Goal: Transaction & Acquisition: Purchase product/service

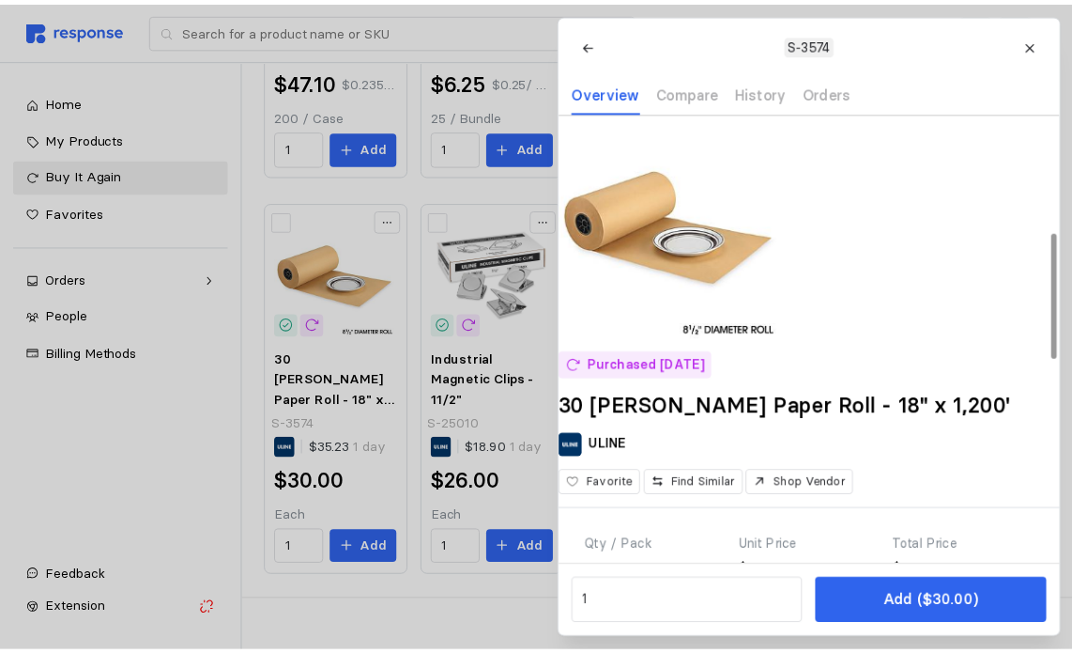
scroll to position [421, 0]
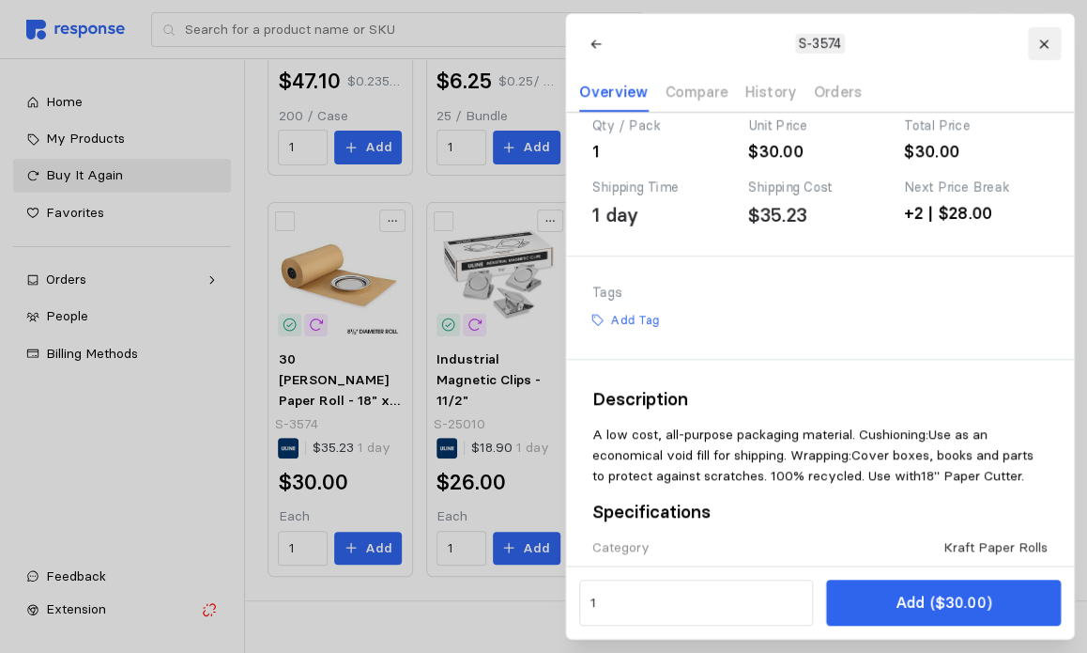
click at [1044, 36] on button at bounding box center [1043, 43] width 33 height 33
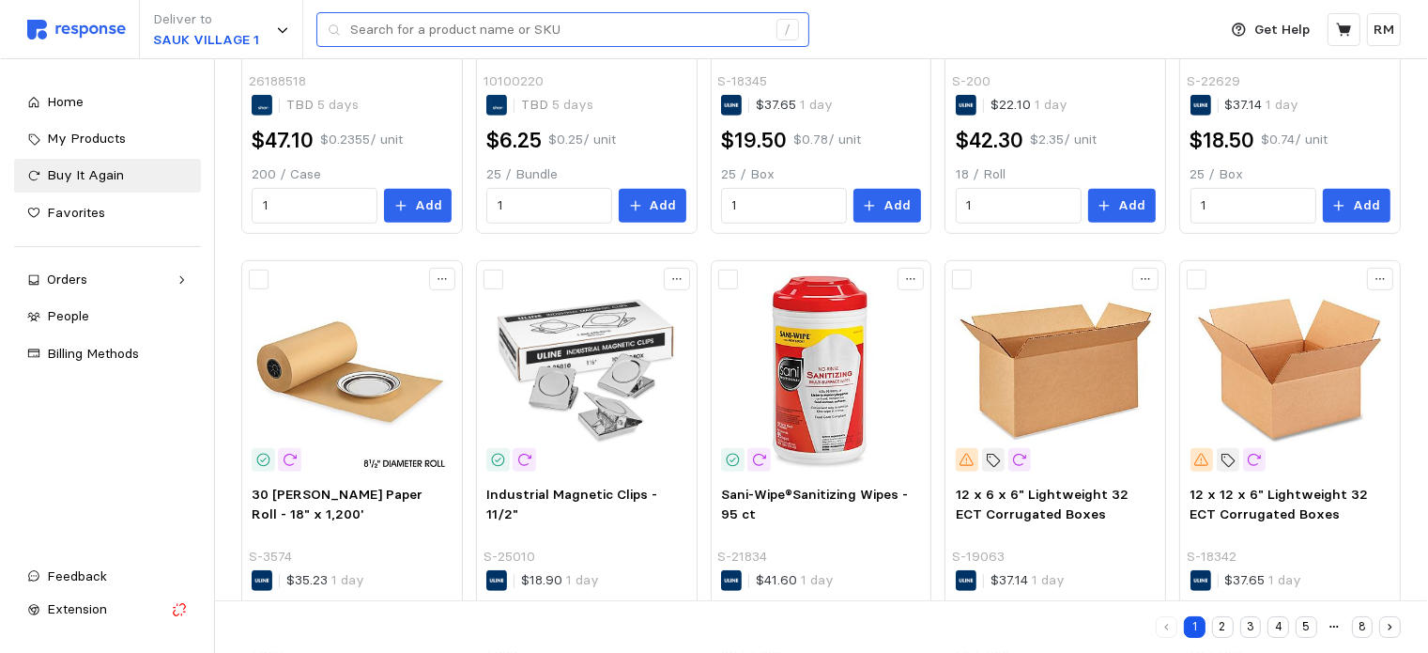
scroll to position [901, 0]
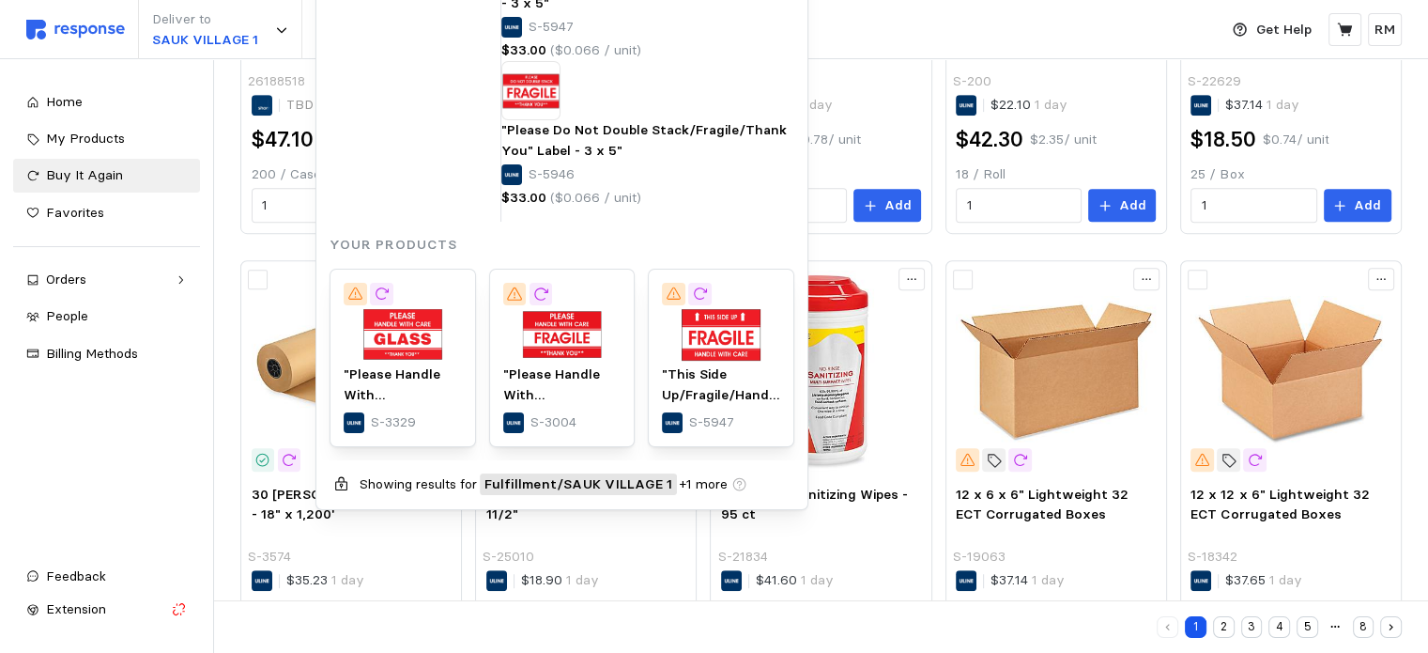
type input "fragile stickers"
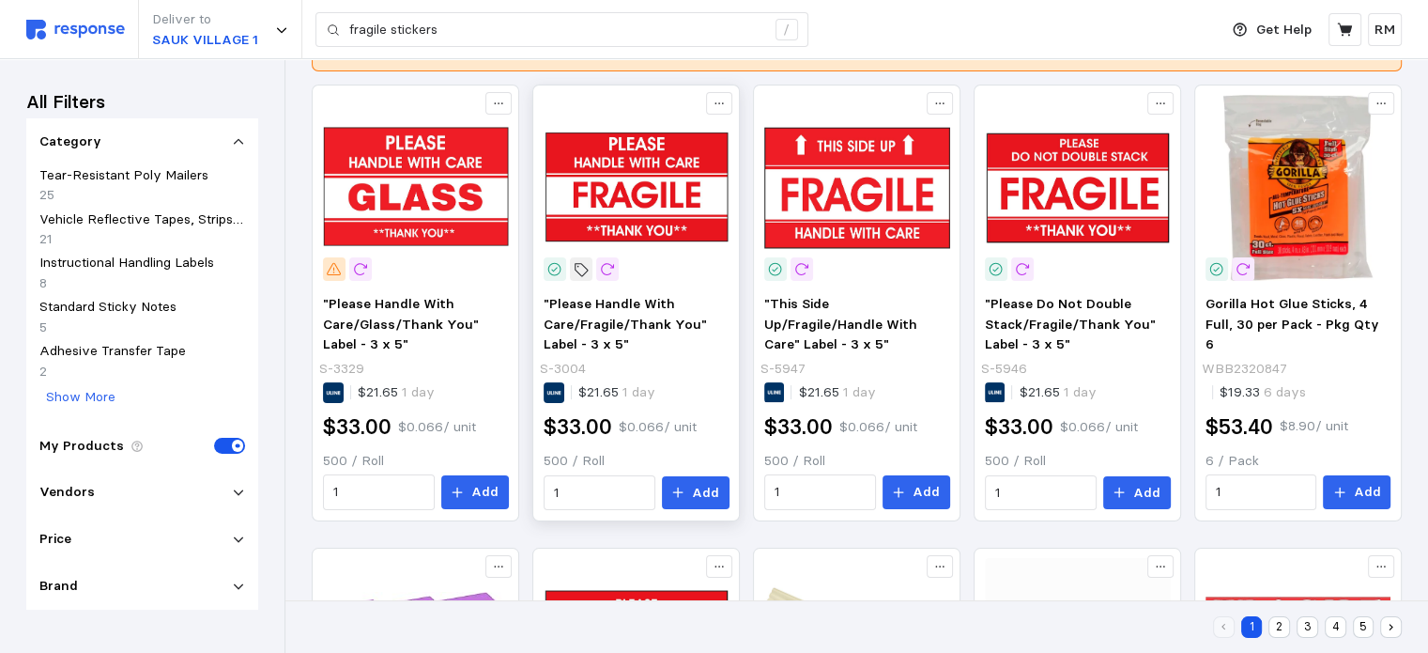
scroll to position [288, 0]
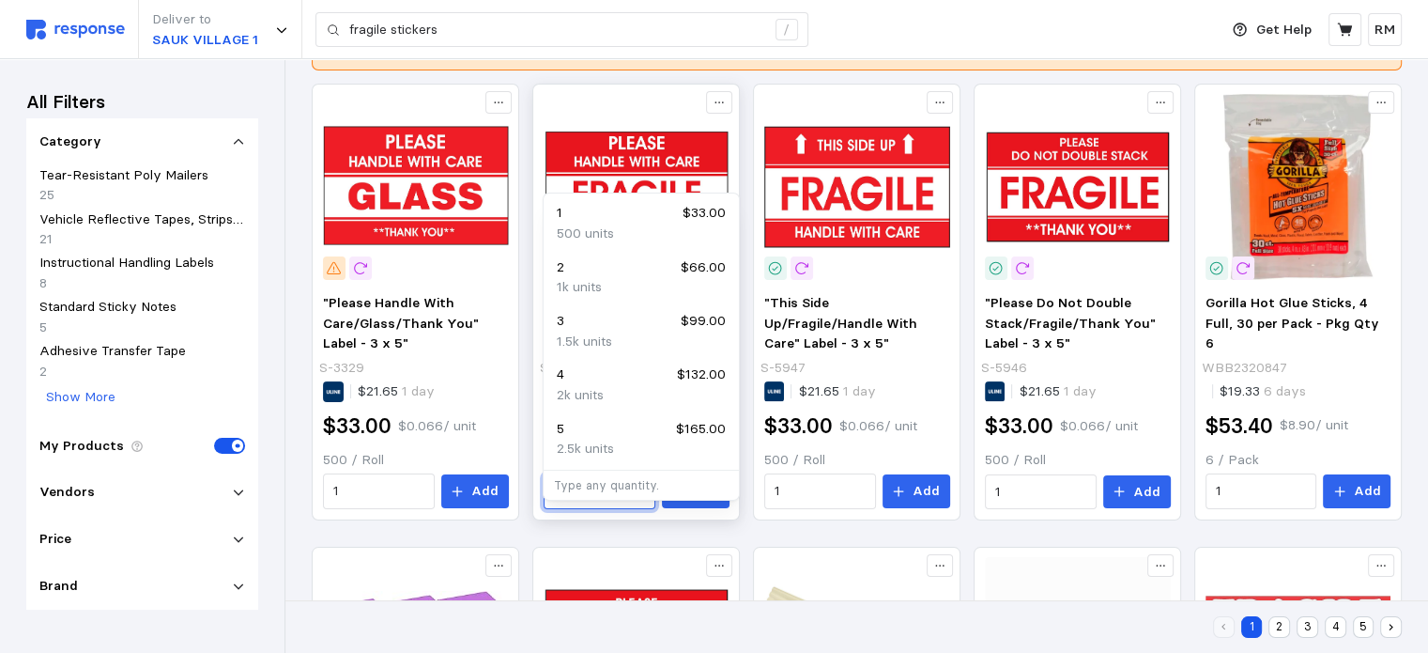
drag, startPoint x: 572, startPoint y: 521, endPoint x: 537, endPoint y: 518, distance: 34.9
click at [537, 515] on div ""Please Handle With Care/Fragile/Thank You" Label - 3 x 5" S-3004 $21.65 1 day …" at bounding box center [636, 400] width 199 height 229
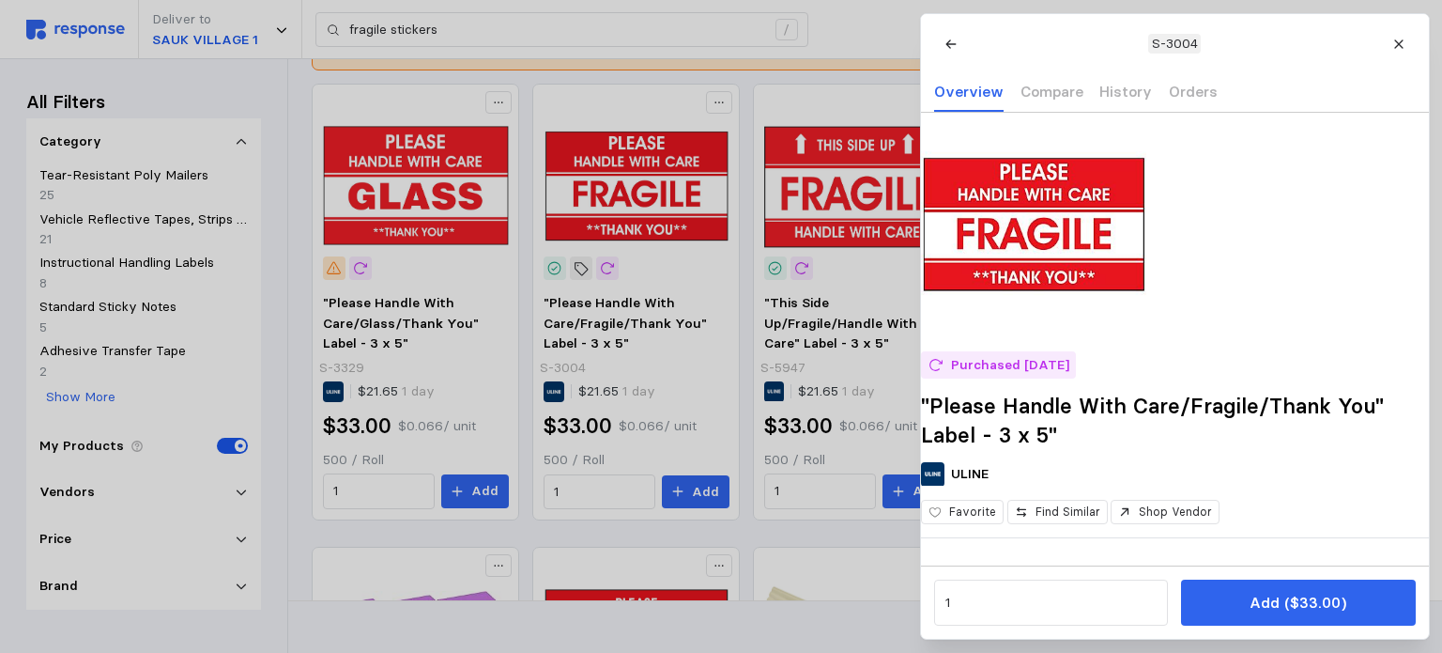
click at [587, 510] on div at bounding box center [721, 326] width 1442 height 653
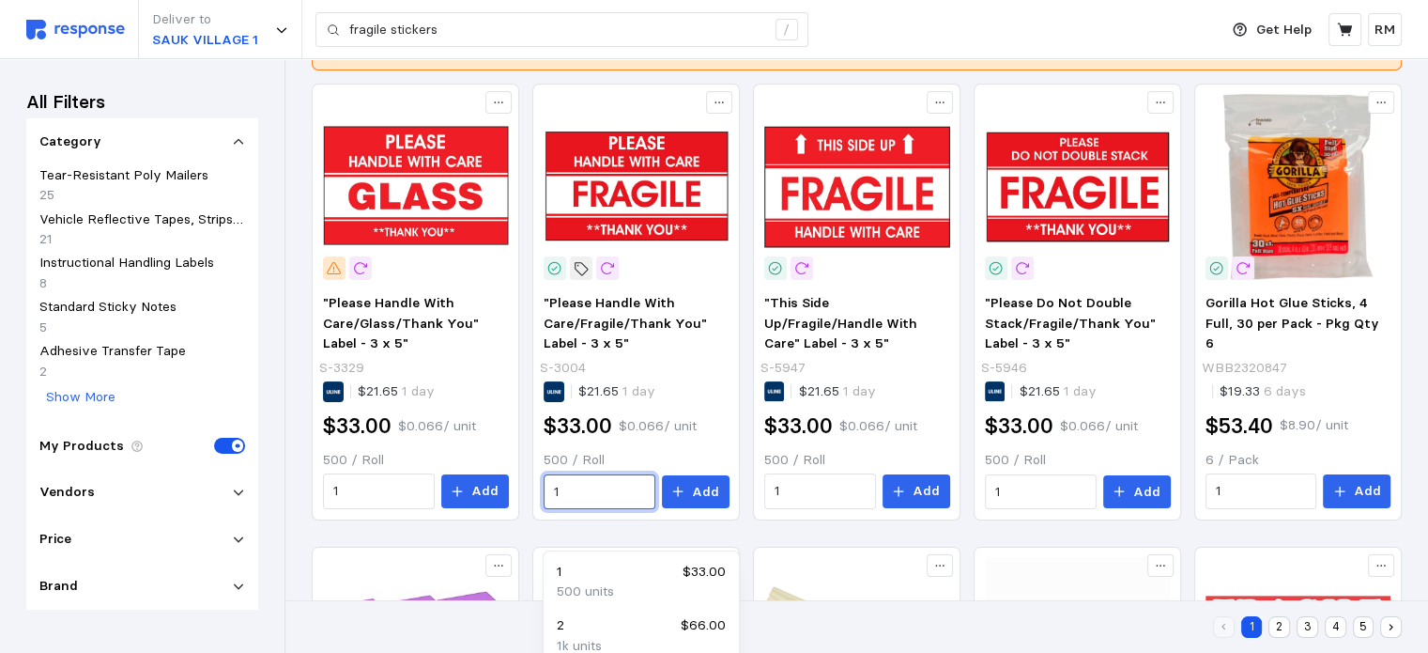
click at [573, 625] on div "2 $66.00" at bounding box center [641, 625] width 169 height 21
type input "2"
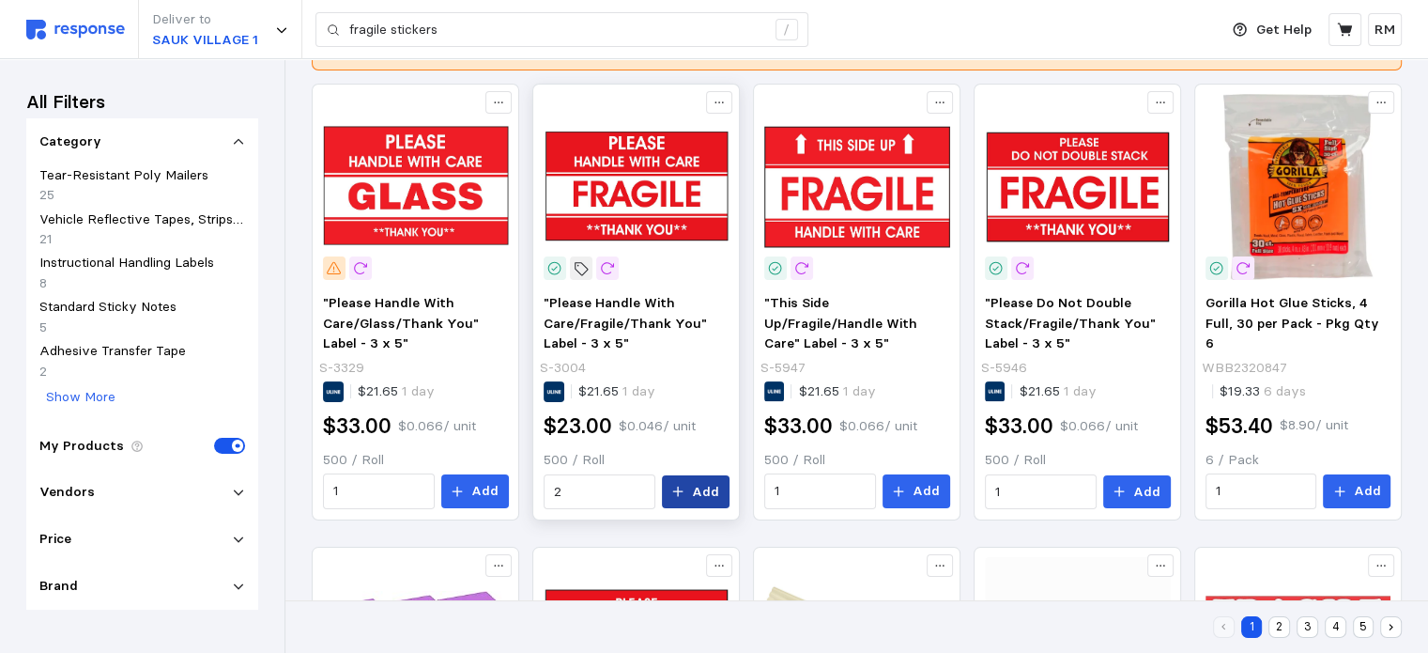
click at [701, 502] on p "Add" at bounding box center [705, 492] width 27 height 21
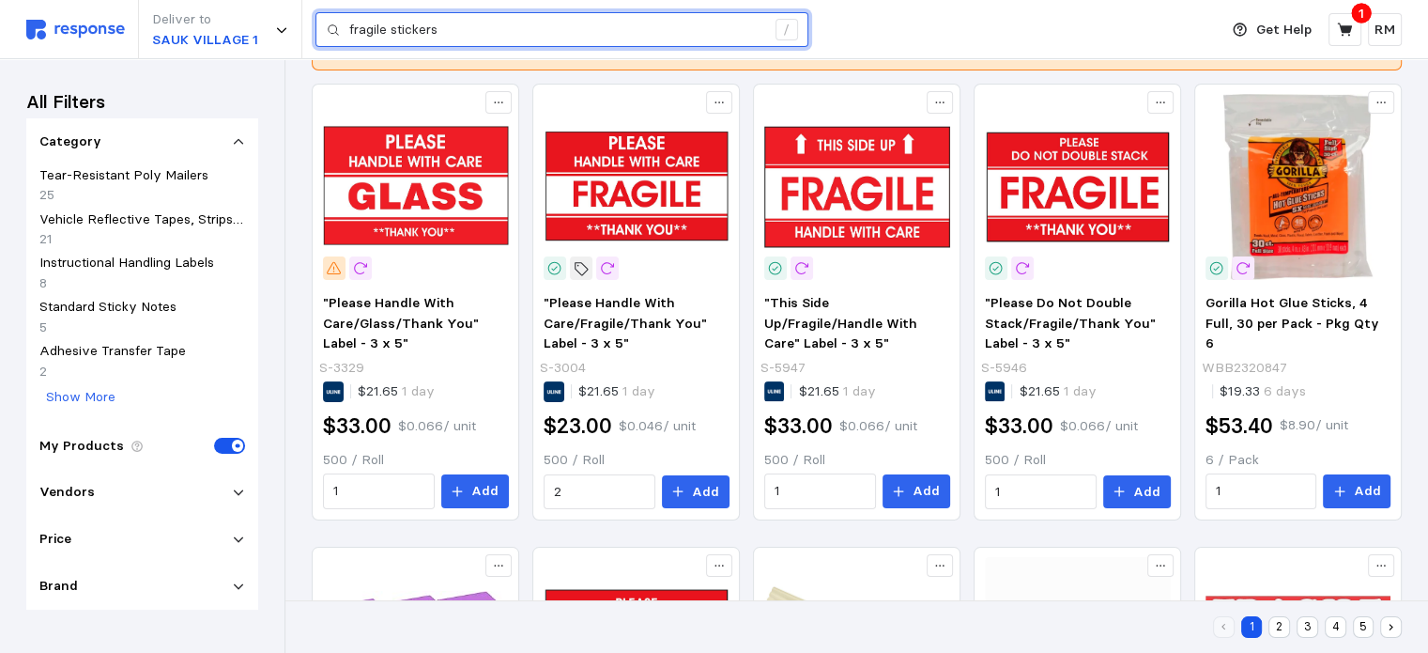
drag, startPoint x: 489, startPoint y: 23, endPoint x: 324, endPoint y: 28, distance: 165.3
click at [324, 28] on div "fragile stickers /" at bounding box center [561, 30] width 493 height 36
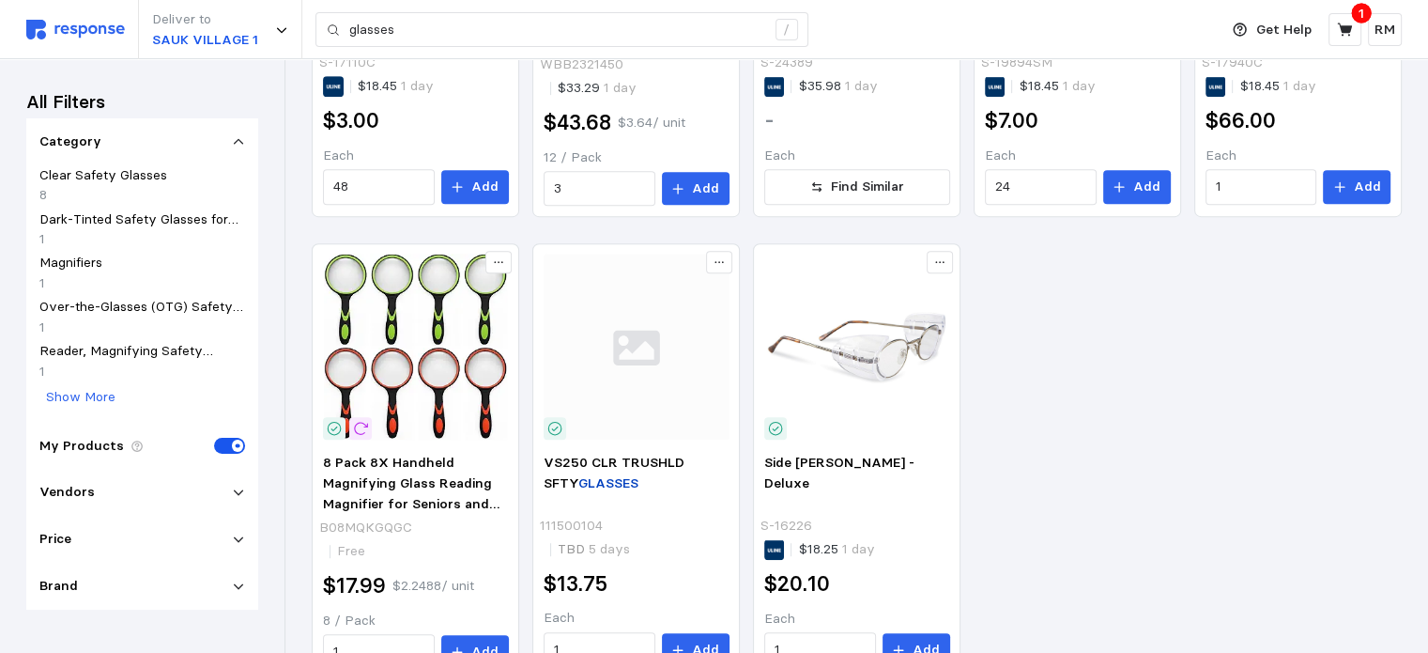
scroll to position [1145, 0]
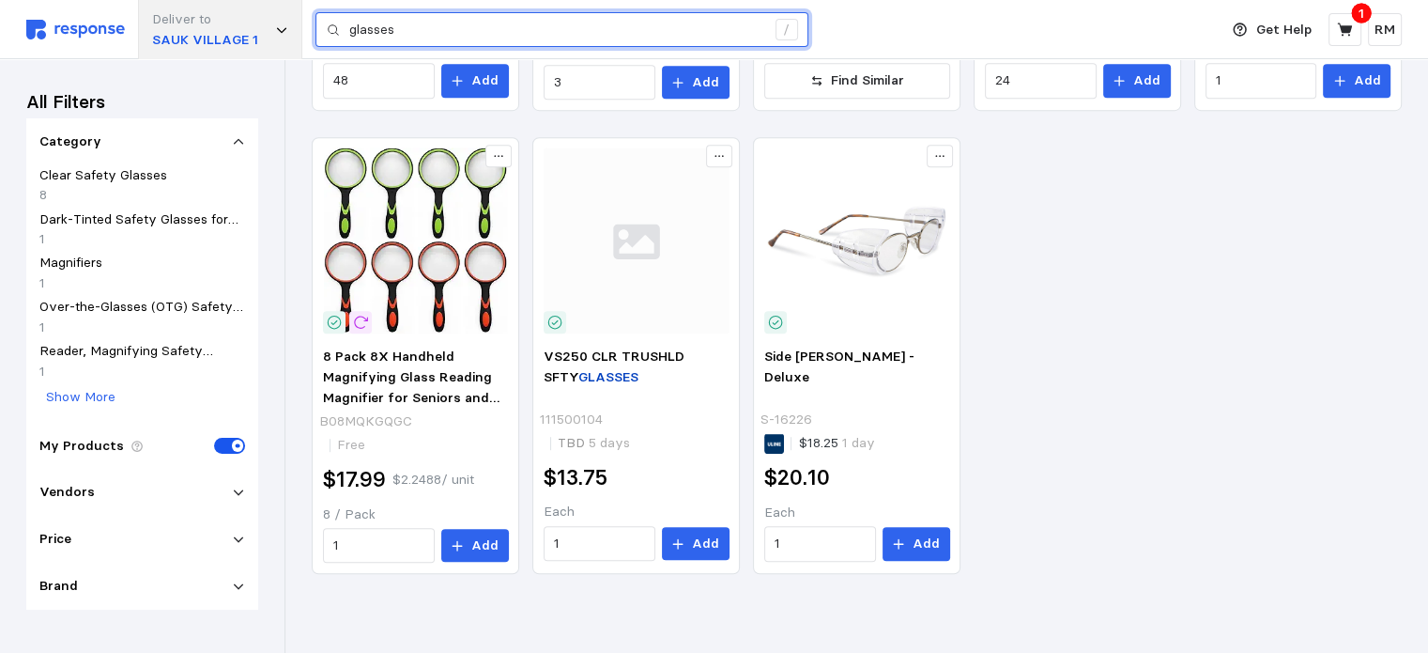
drag, startPoint x: 418, startPoint y: 37, endPoint x: 289, endPoint y: 23, distance: 129.4
click at [289, 23] on div "Deliver to SAUK VILLAGE 1 glasses /" at bounding box center [617, 29] width 1182 height 59
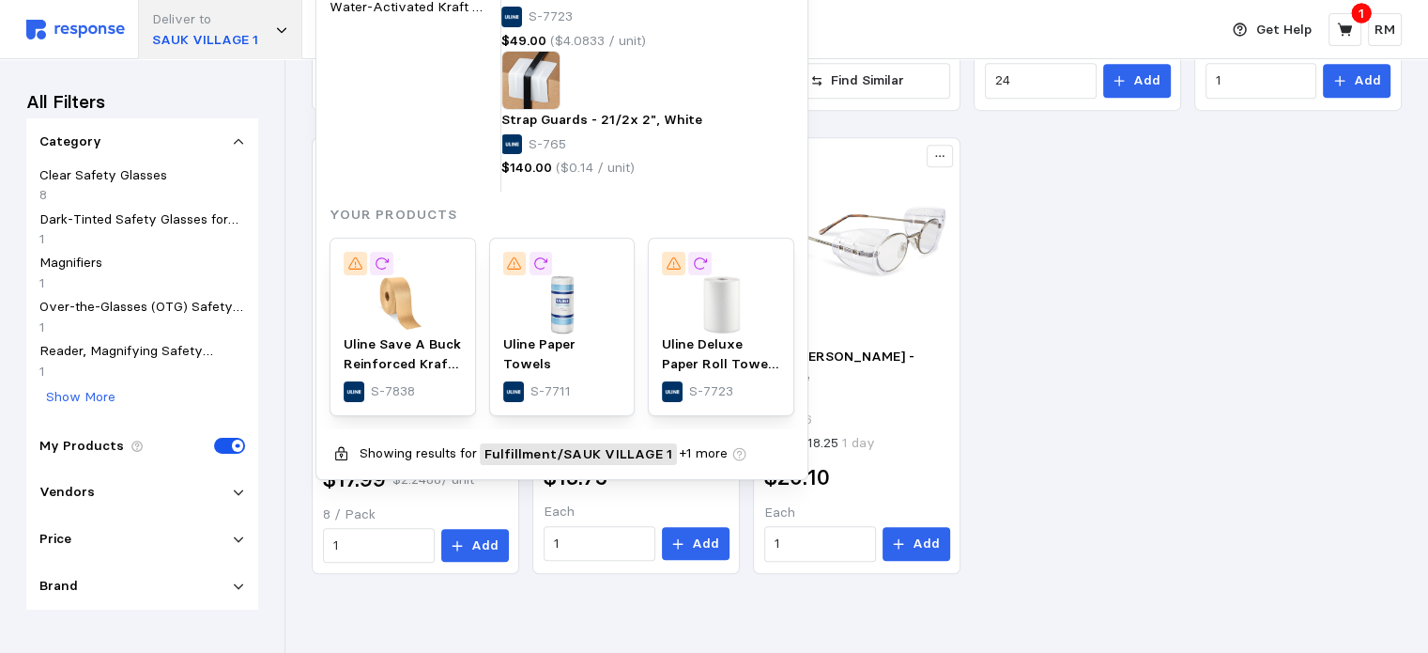
type input "s"
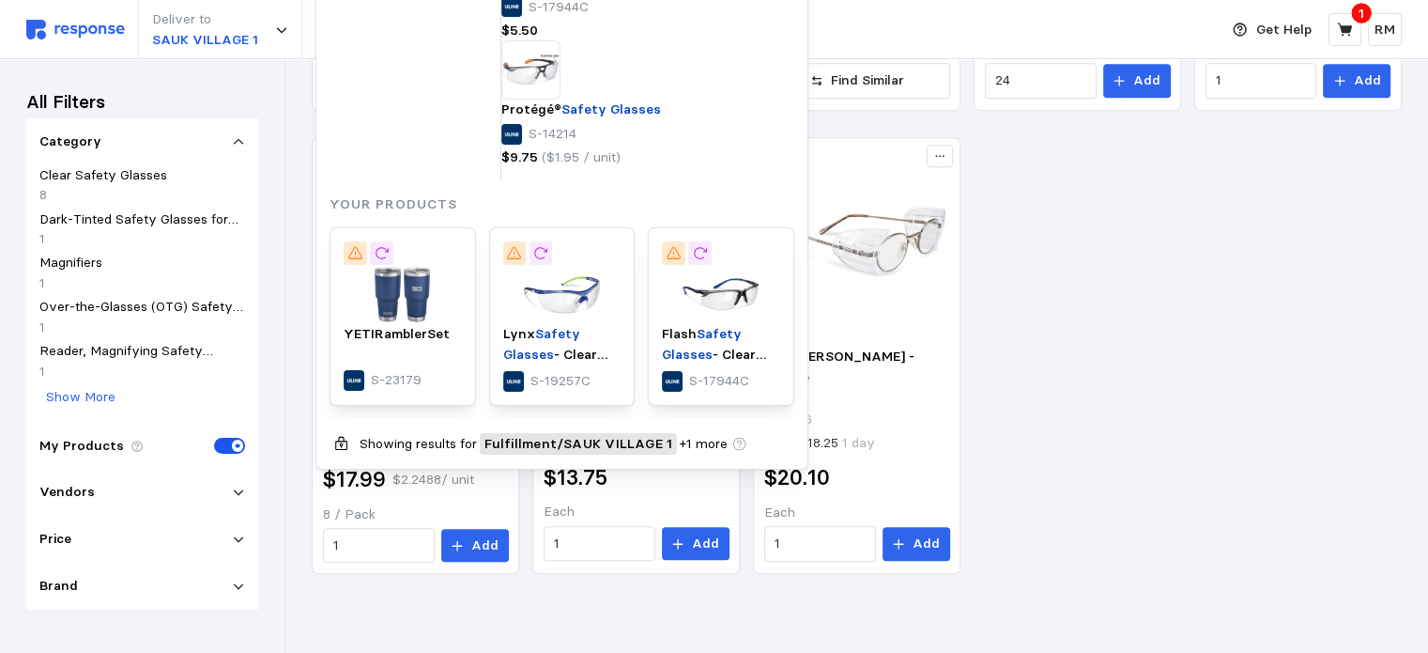
type input "safety glasses"
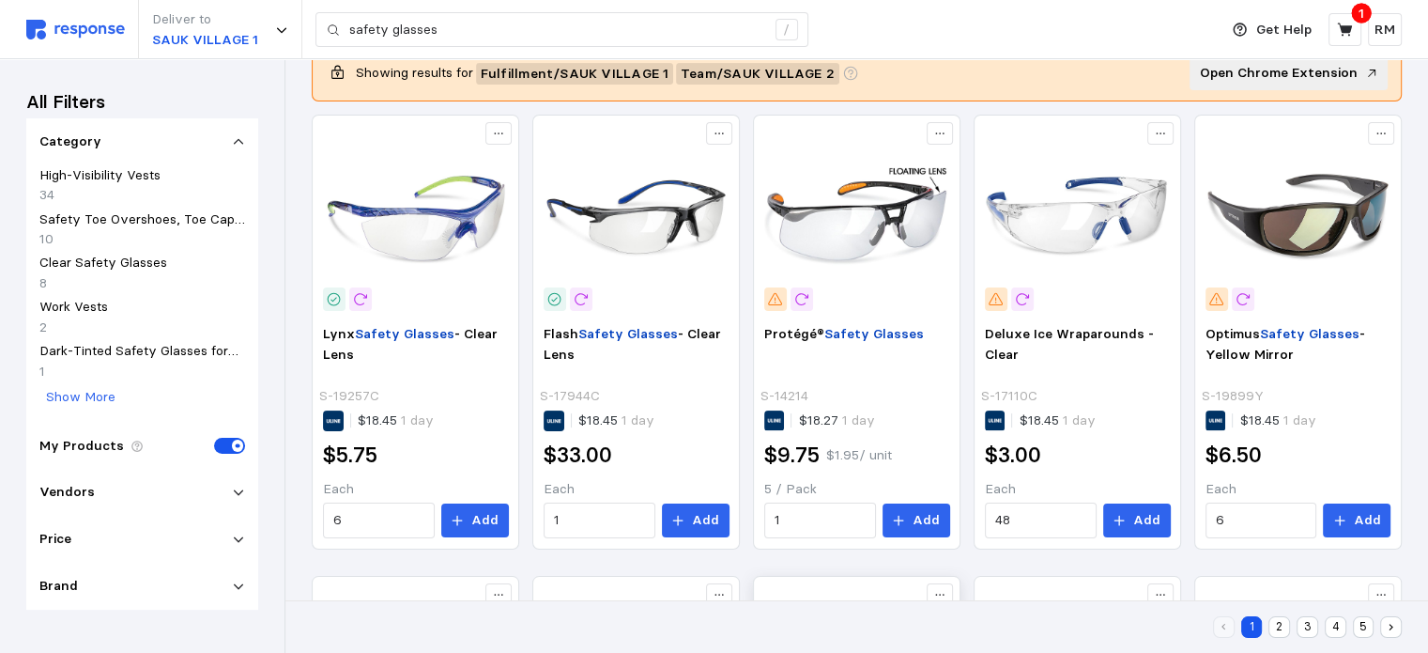
scroll to position [261, 0]
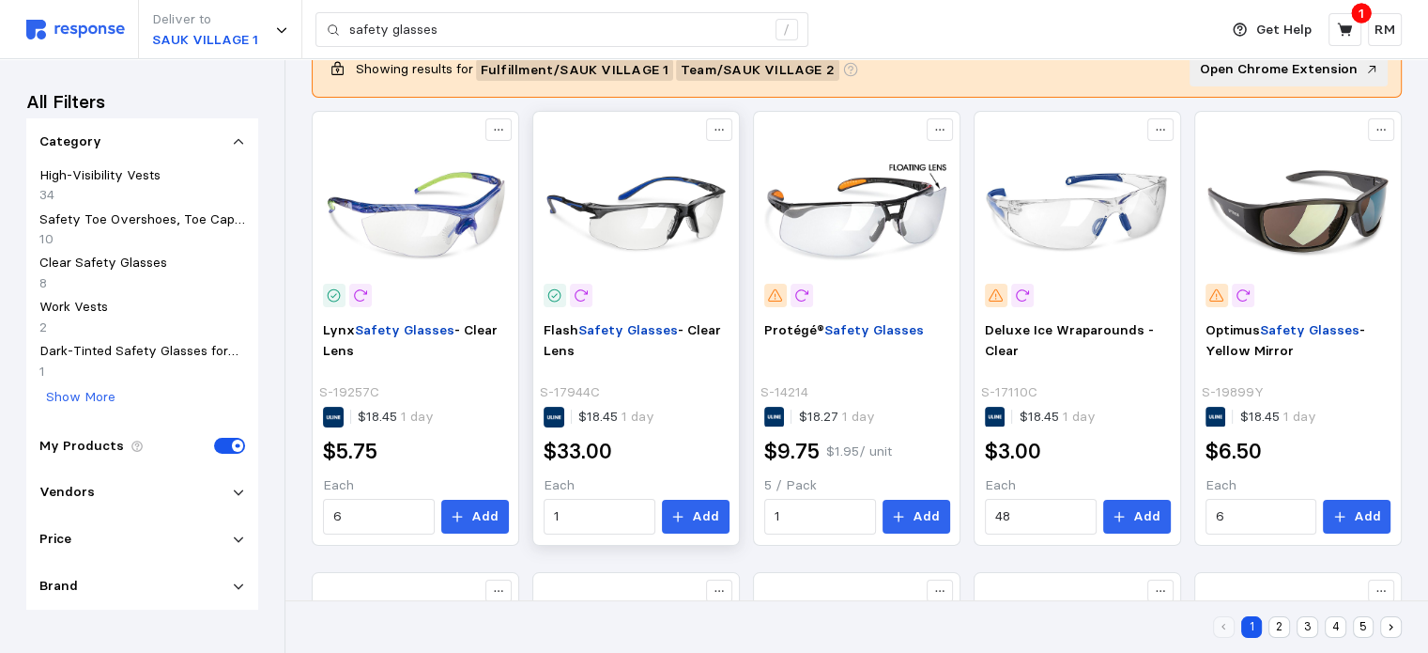
click at [685, 245] on img at bounding box center [637, 214] width 186 height 186
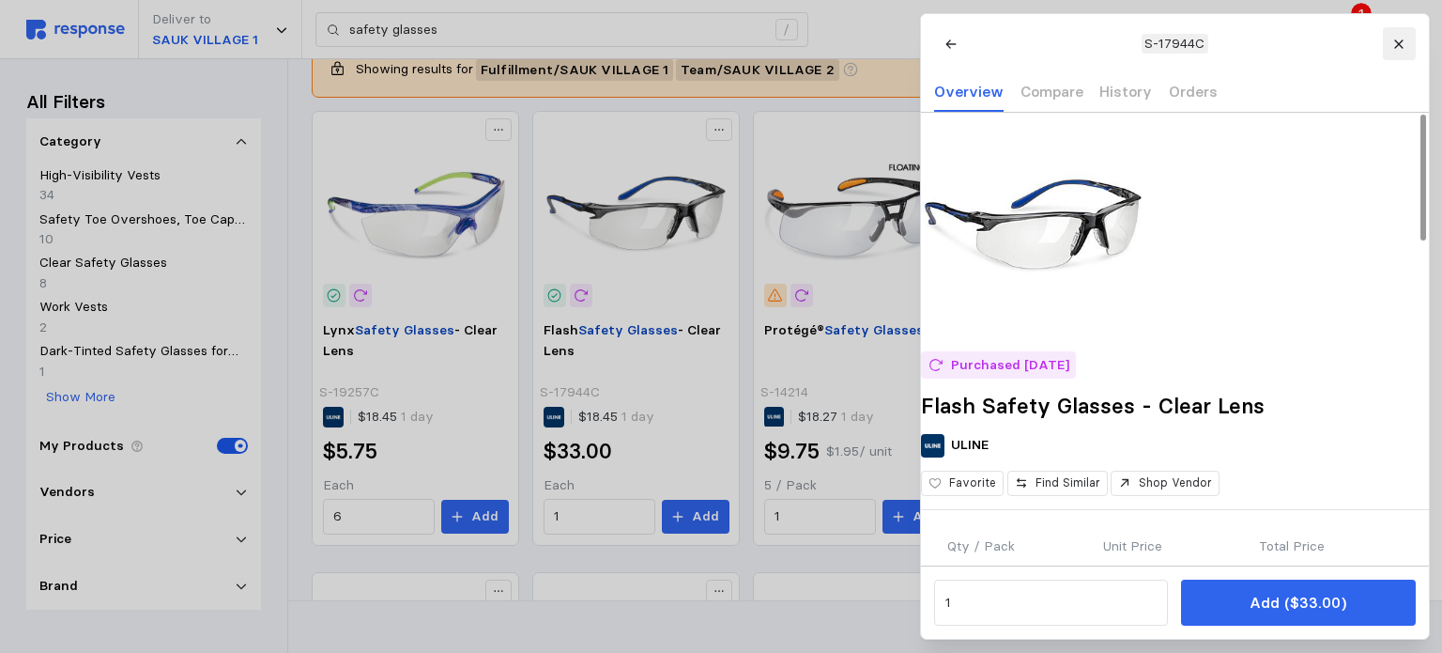
click at [1086, 42] on button at bounding box center [1398, 43] width 33 height 33
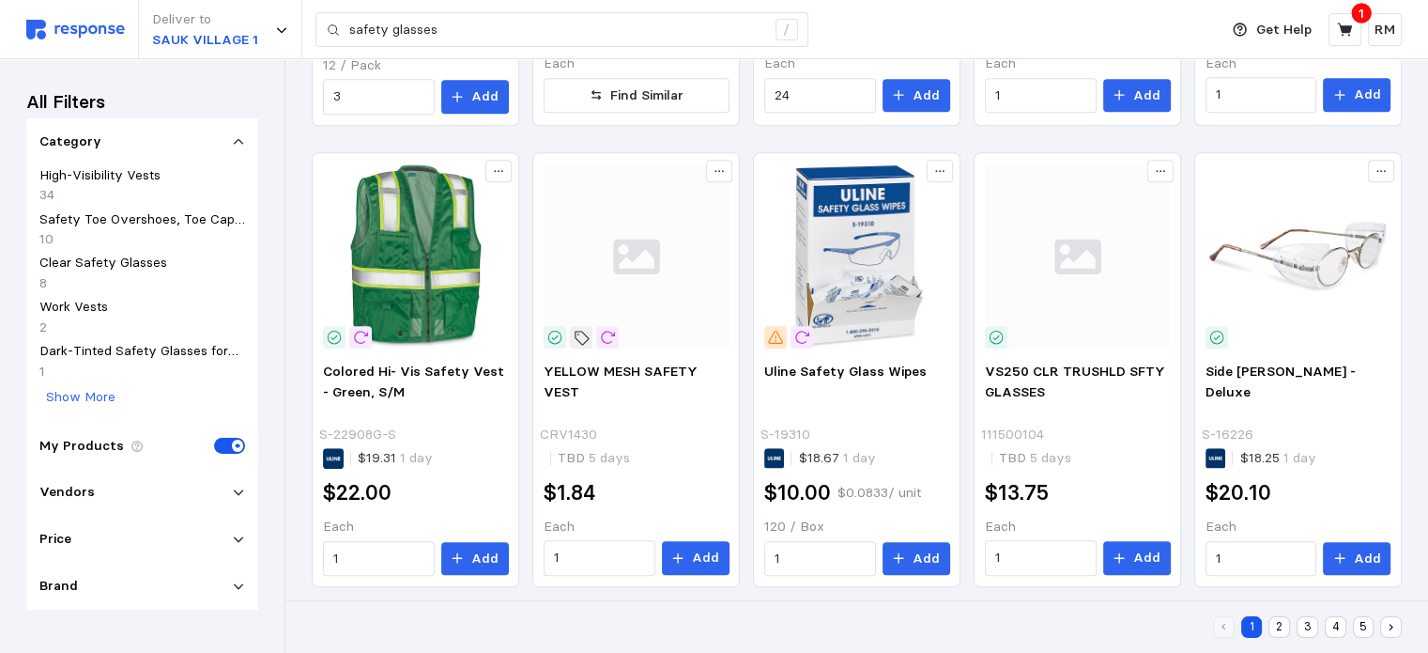
scroll to position [1189, 0]
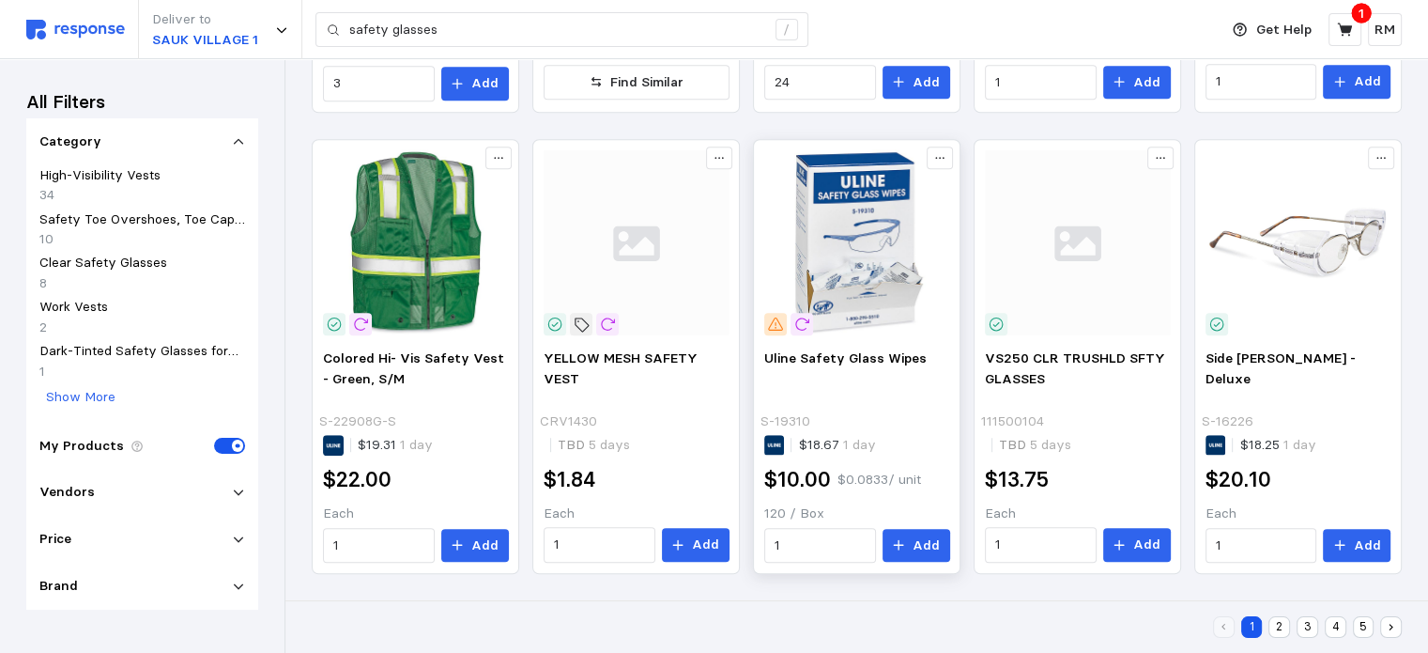
click at [877, 280] on img at bounding box center [857, 242] width 186 height 186
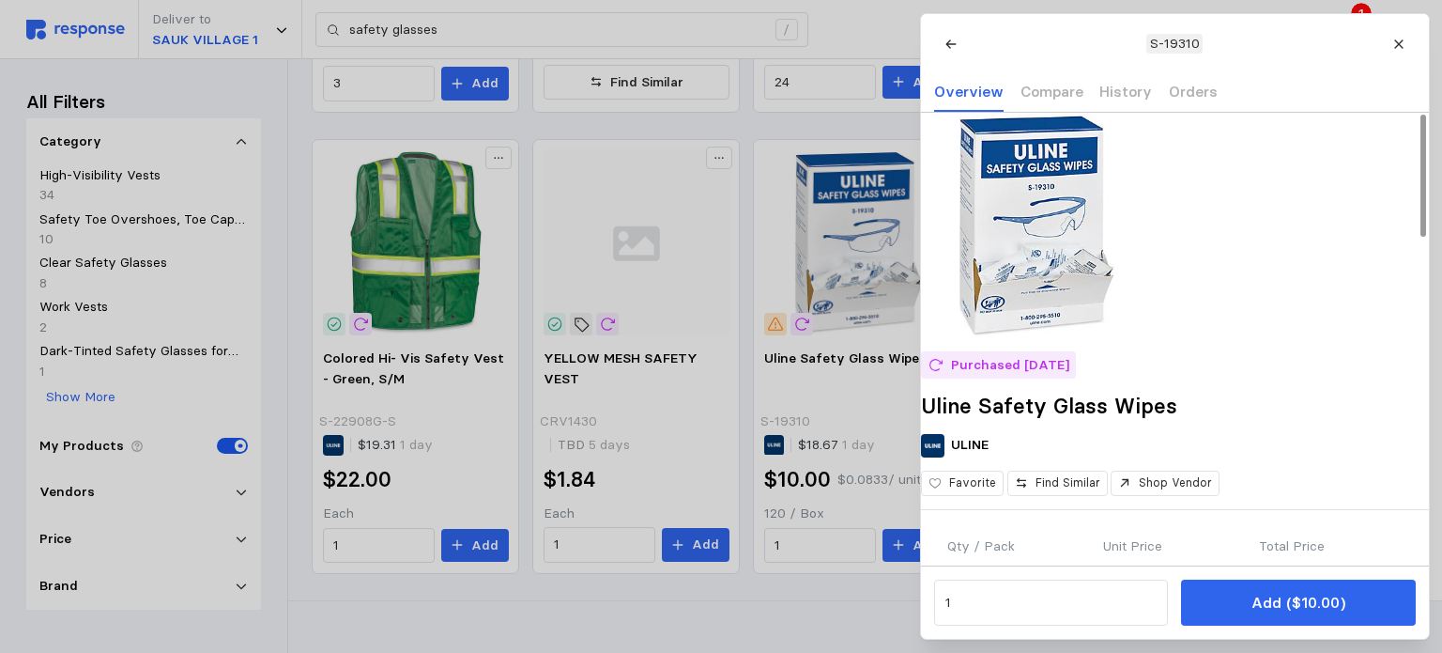
click at [1086, 288] on img at bounding box center [1033, 225] width 225 height 225
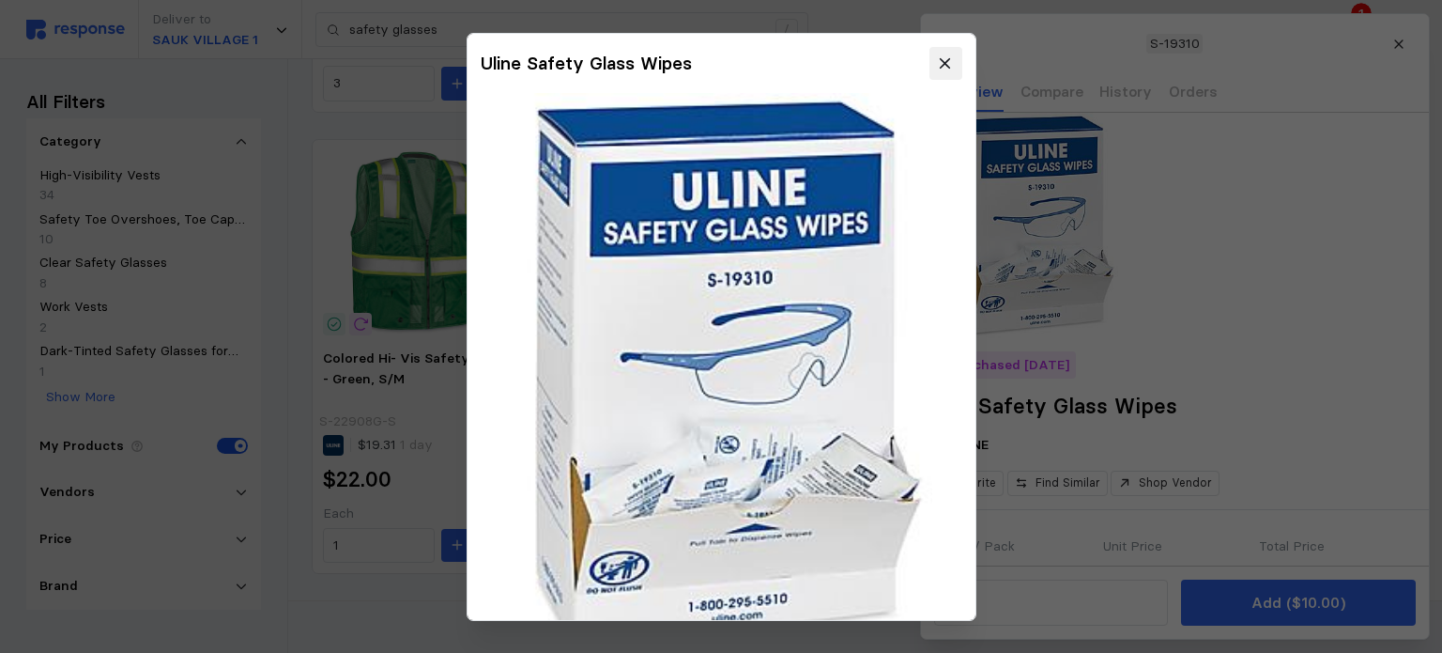
click at [937, 68] on icon at bounding box center [945, 63] width 17 height 17
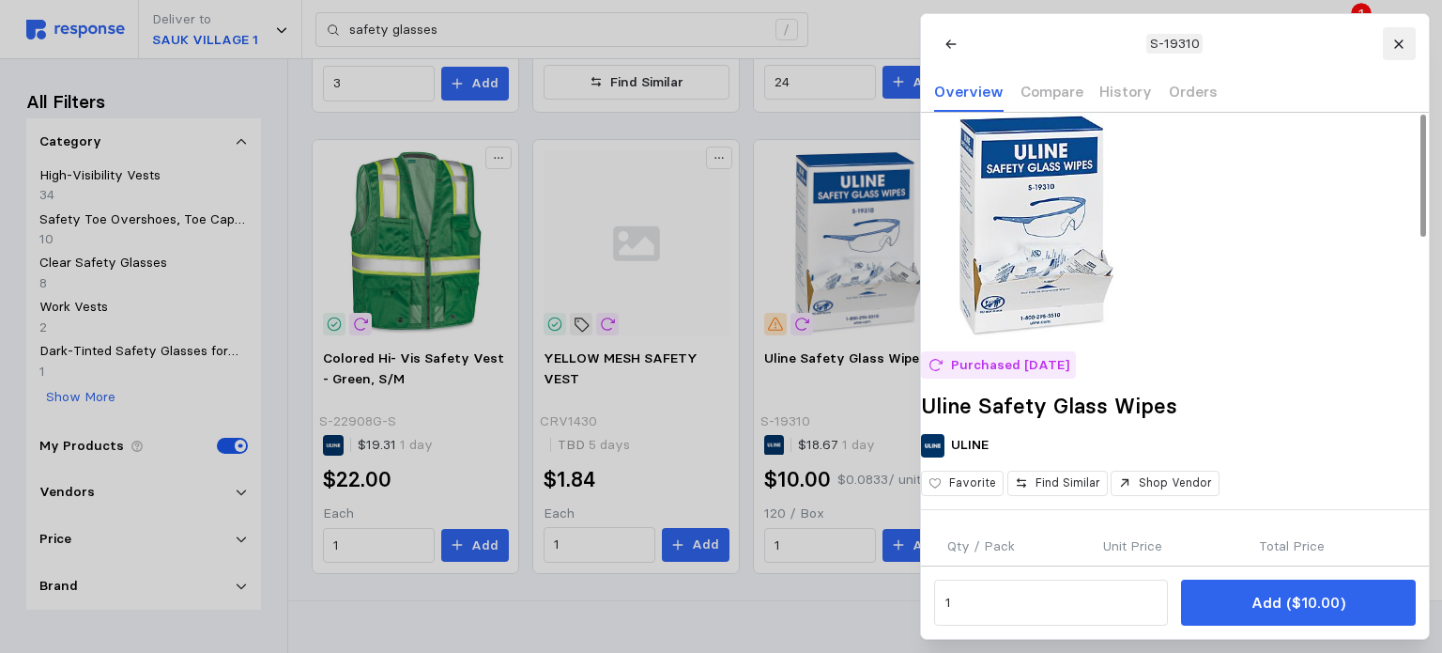
click at [1086, 49] on icon at bounding box center [1398, 44] width 13 height 13
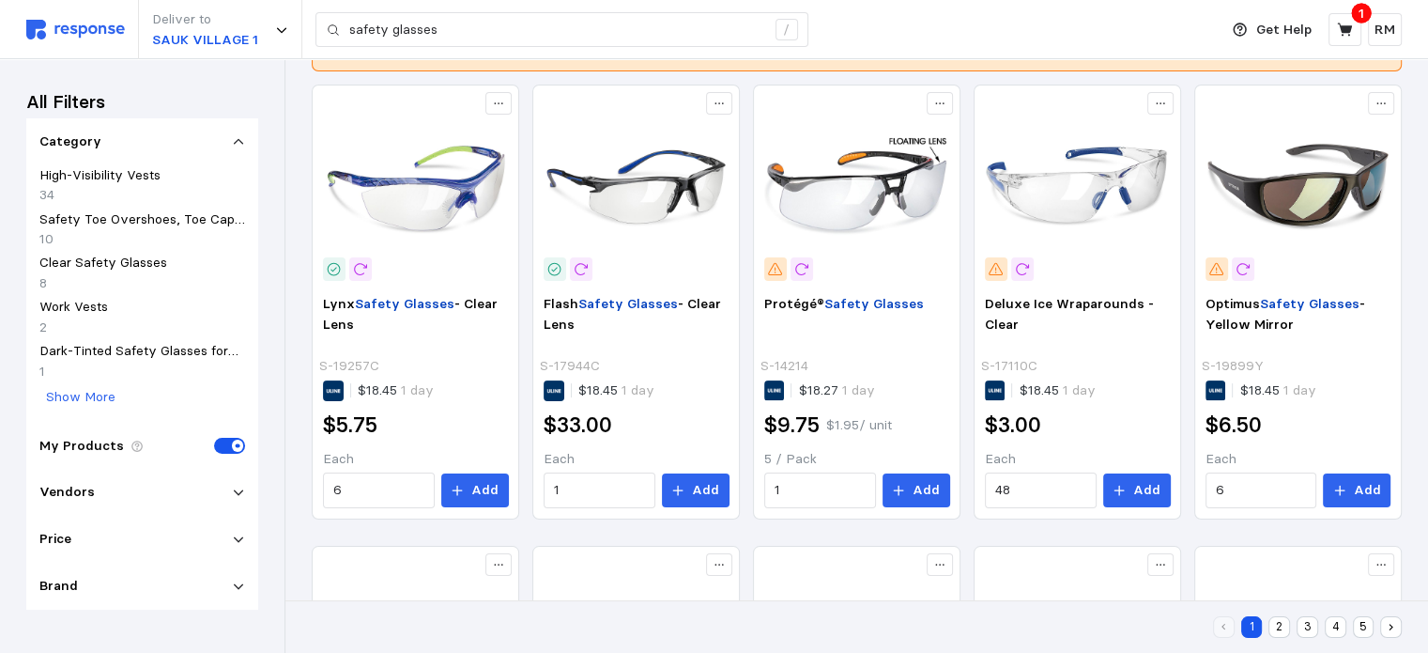
scroll to position [288, 0]
click at [1086, 222] on img at bounding box center [1078, 187] width 186 height 186
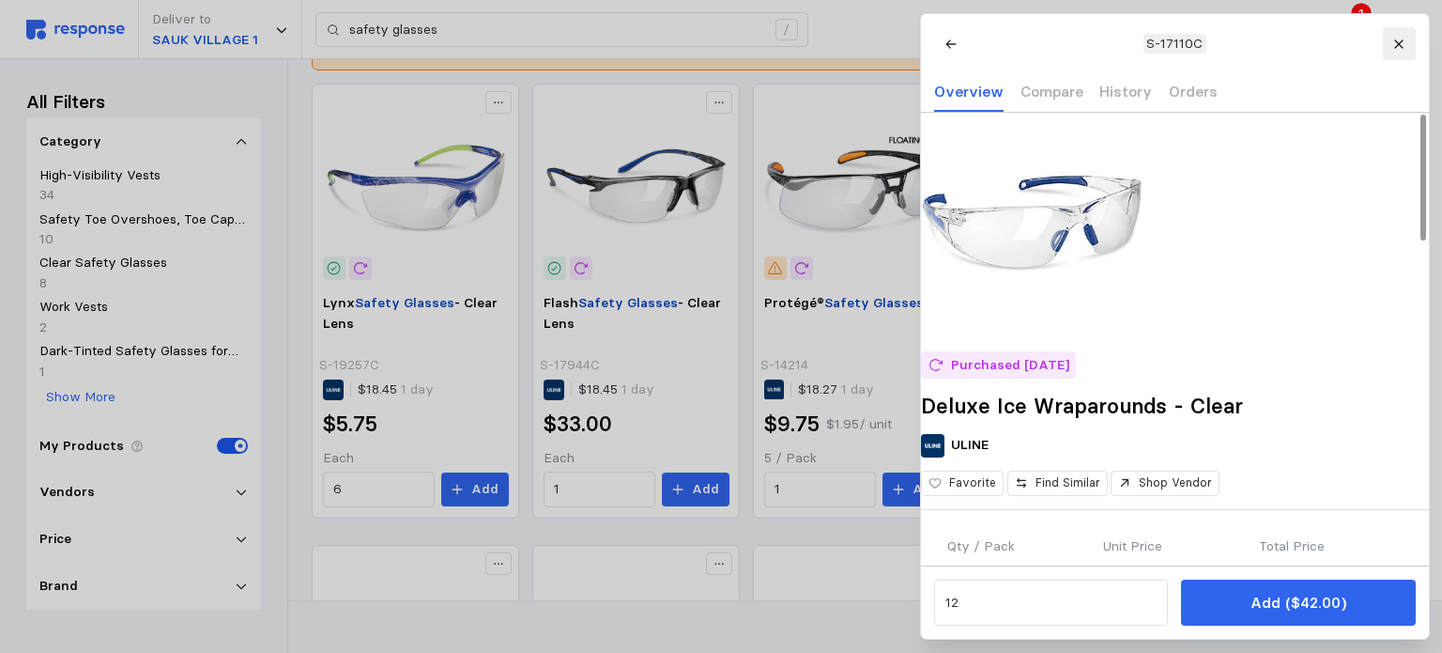
click at [1086, 41] on icon at bounding box center [1398, 43] width 8 height 8
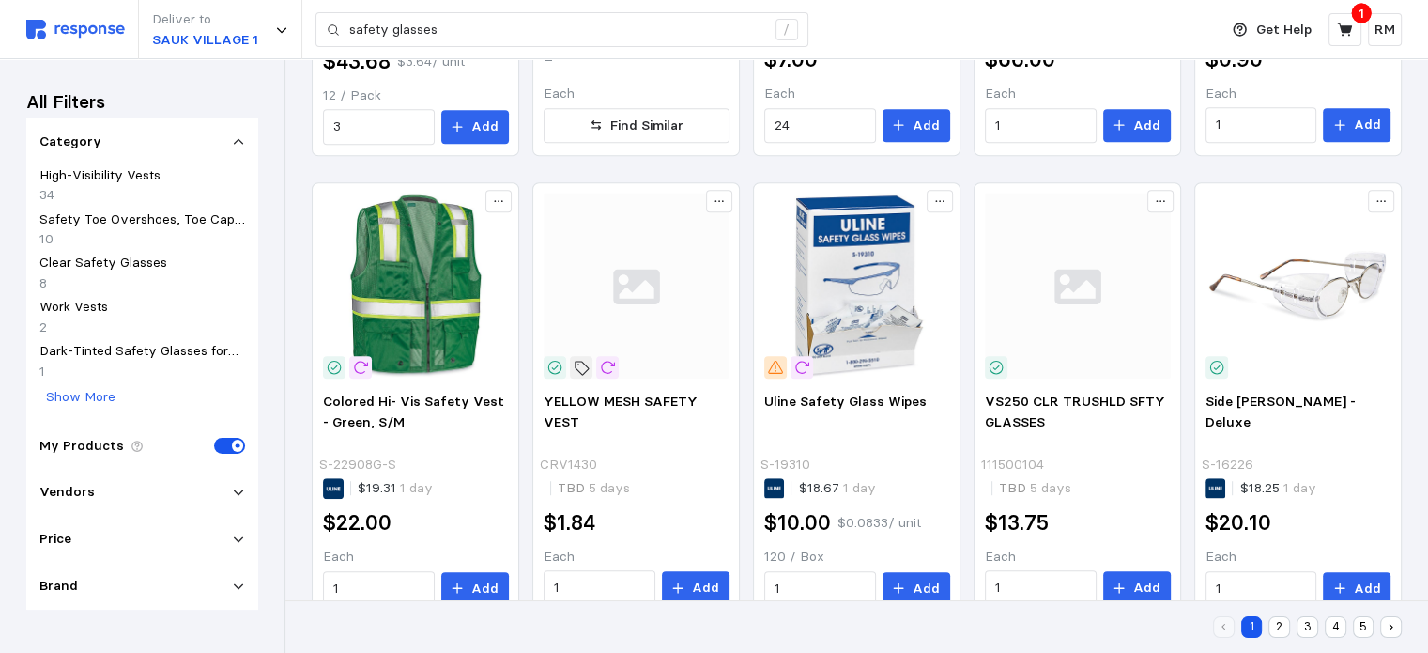
scroll to position [1189, 0]
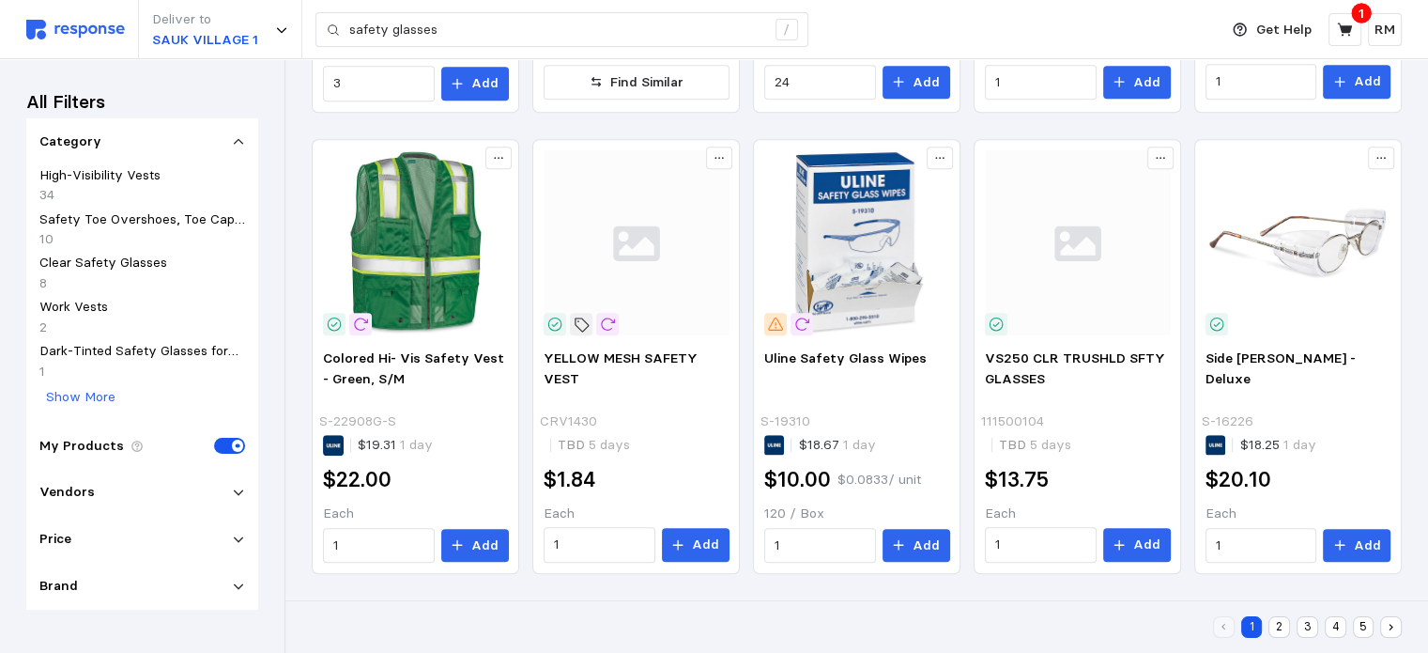
click at [1086, 625] on button "2" at bounding box center [1279, 627] width 22 height 22
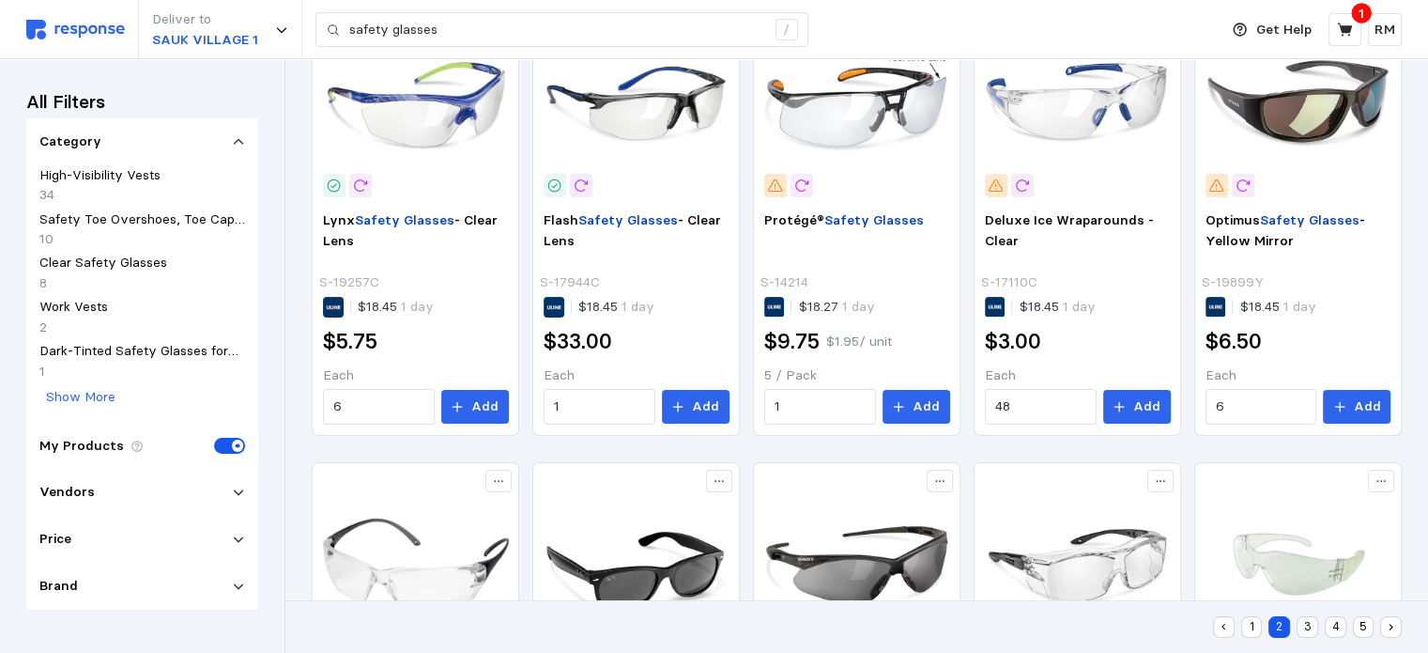
scroll to position [45, 0]
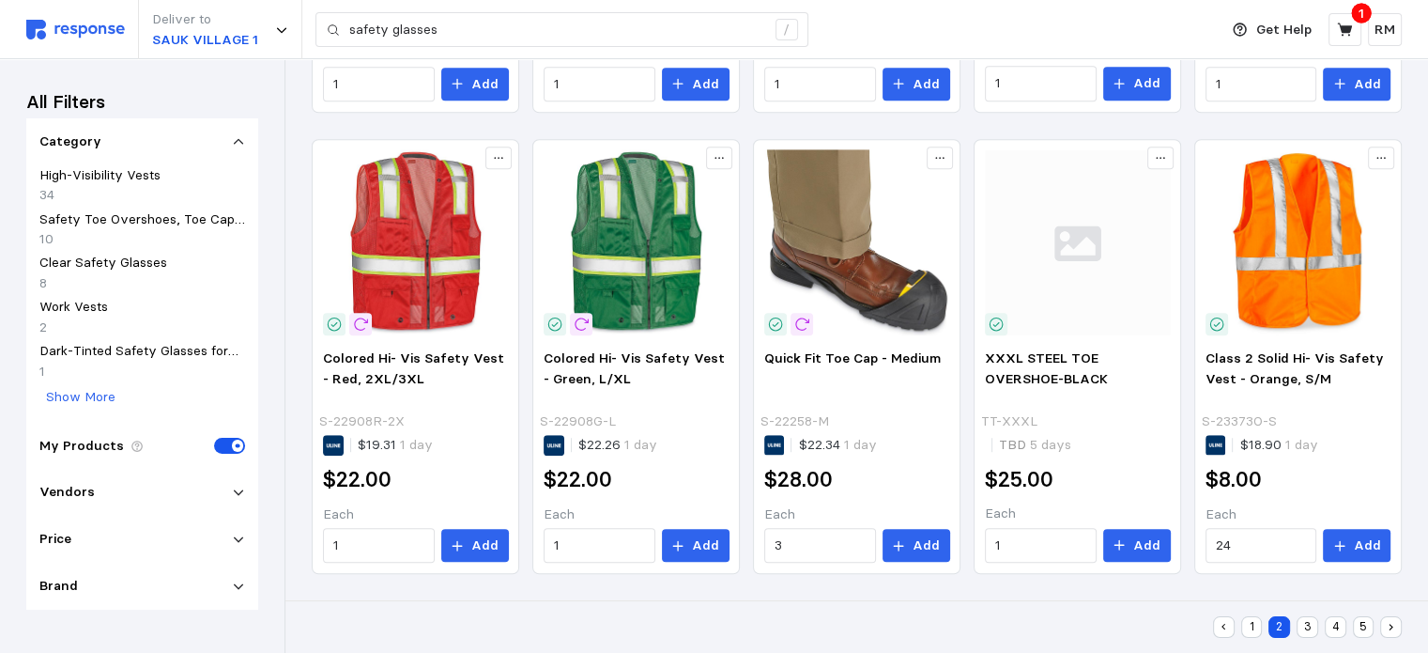
scroll to position [1187, 0]
click at [1086, 622] on button "3" at bounding box center [1308, 627] width 22 height 22
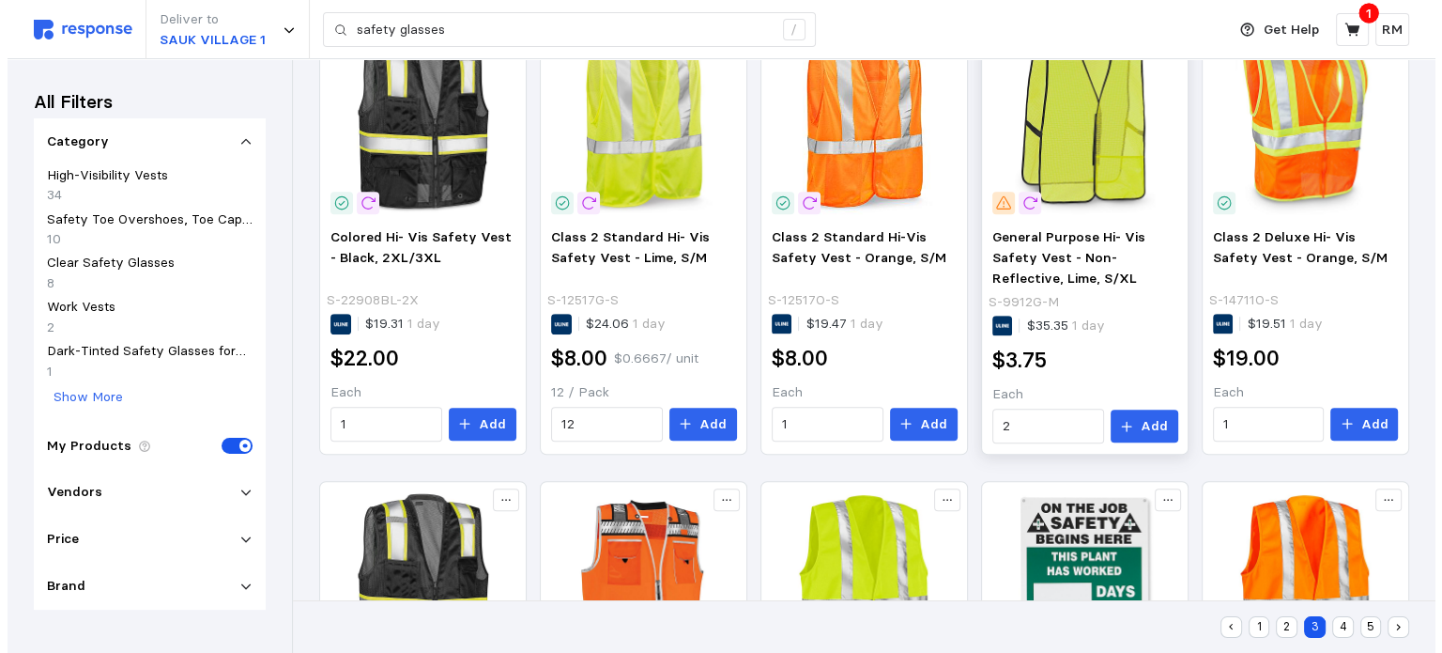
scroll to position [825, 0]
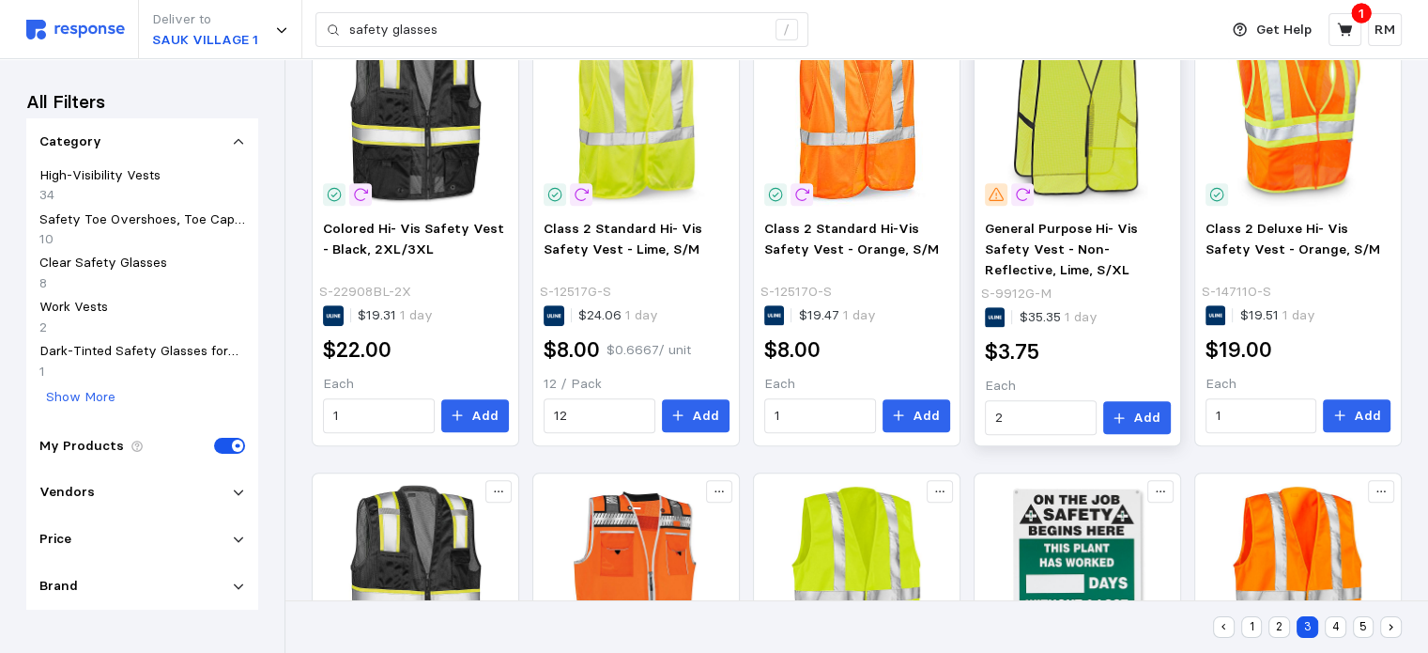
click at [1085, 195] on img at bounding box center [1078, 113] width 186 height 186
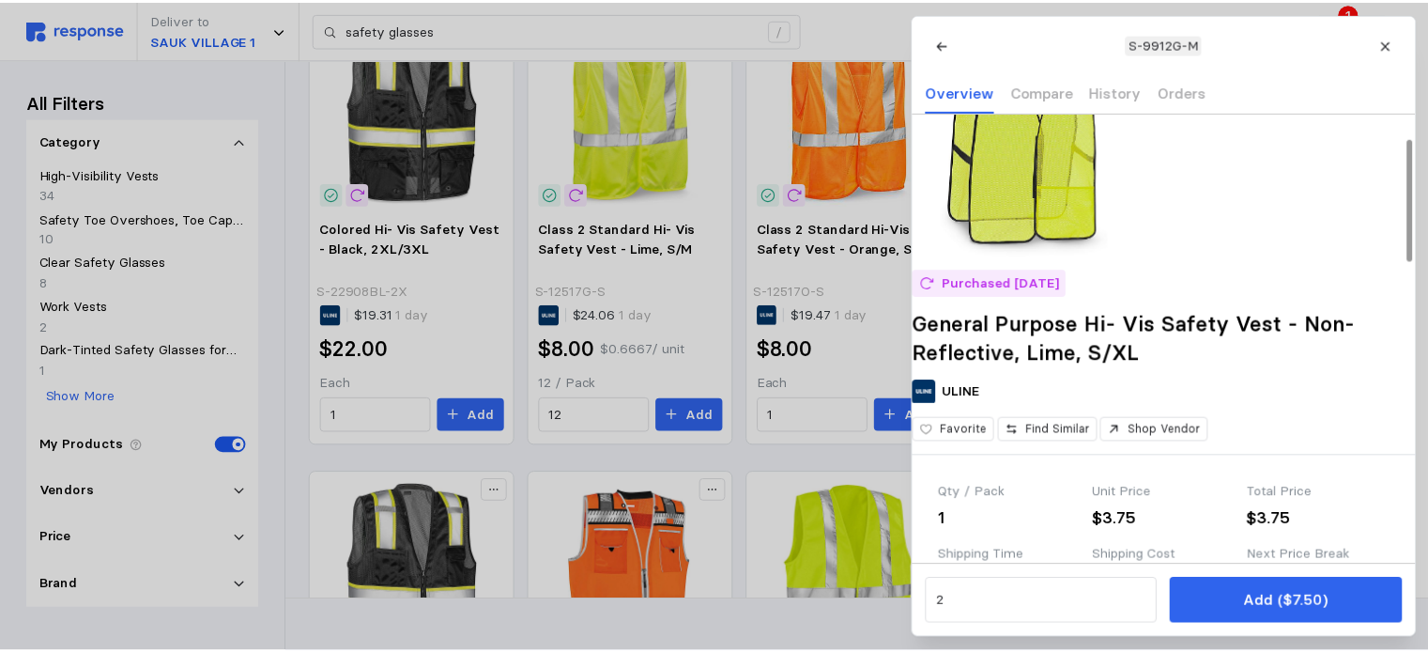
scroll to position [86, 0]
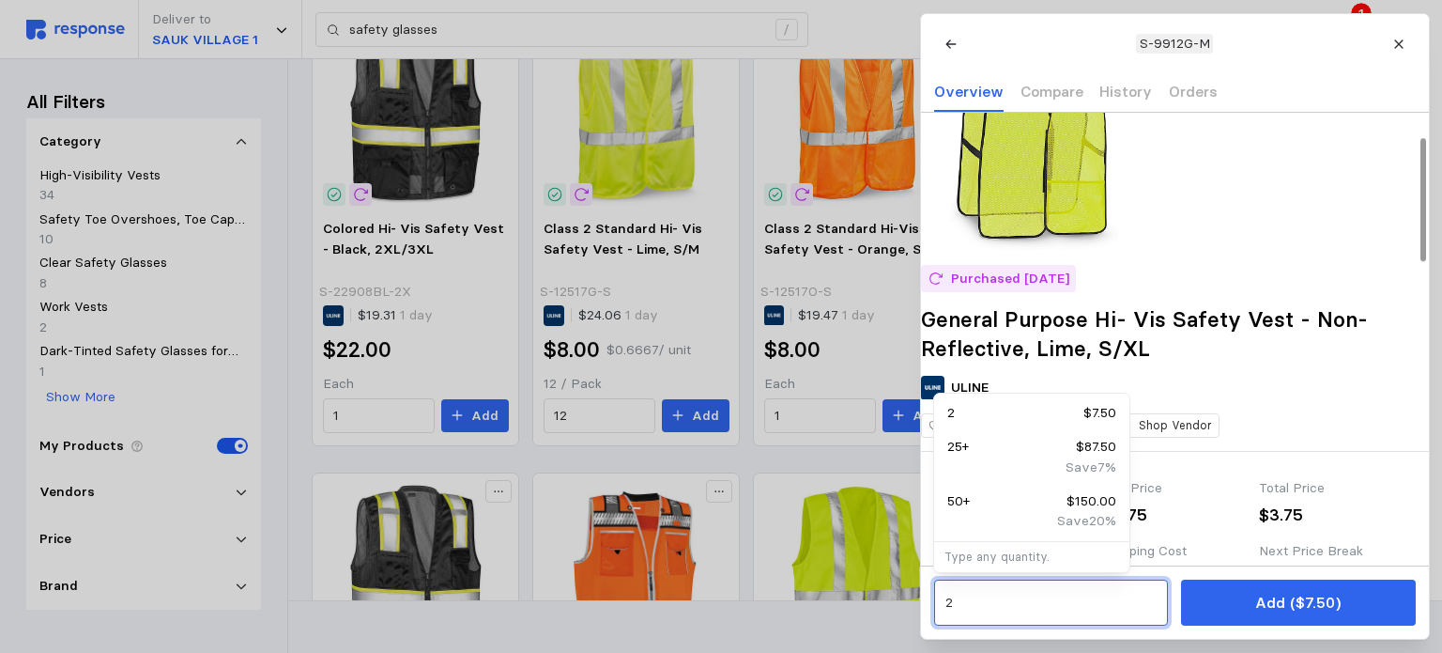
click at [984, 608] on input "2" at bounding box center [1051, 603] width 212 height 34
click at [1059, 529] on div "60 $180.00" at bounding box center [1031, 521] width 169 height 21
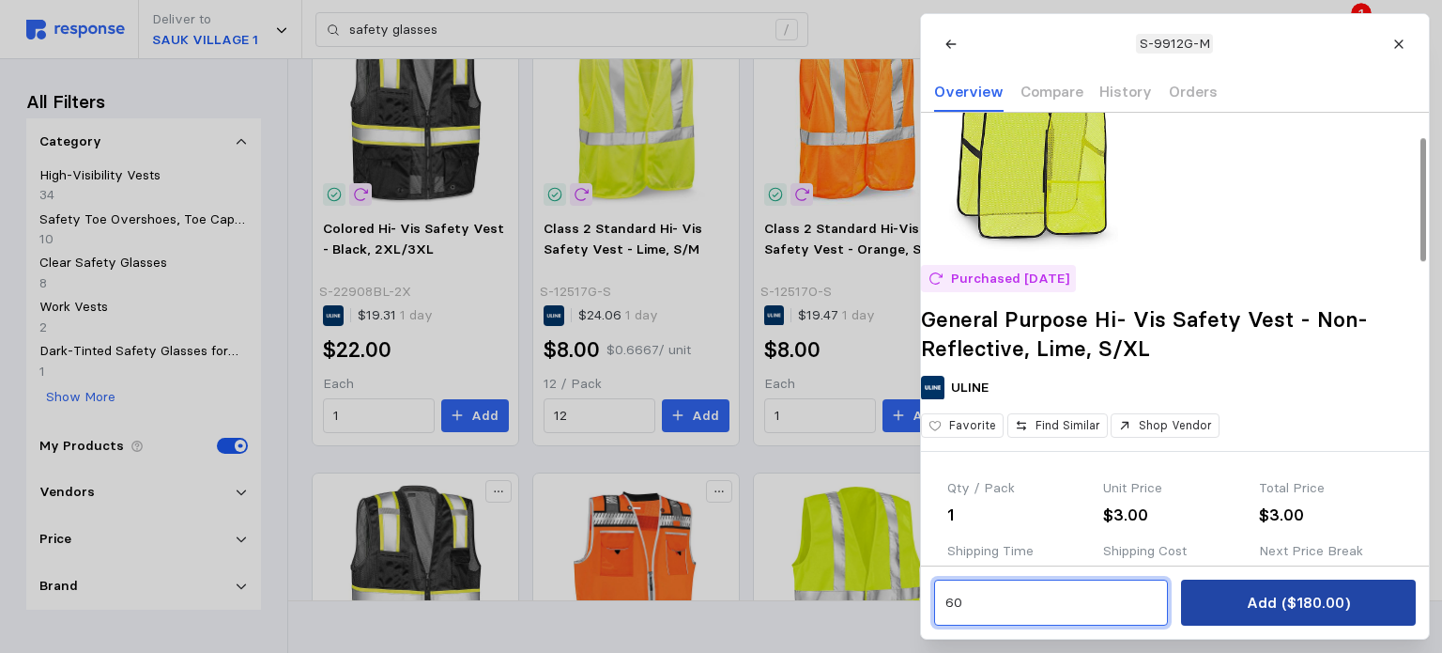
type input "60"
click at [1086, 610] on p "Add ($180.00)" at bounding box center [1297, 602] width 103 height 23
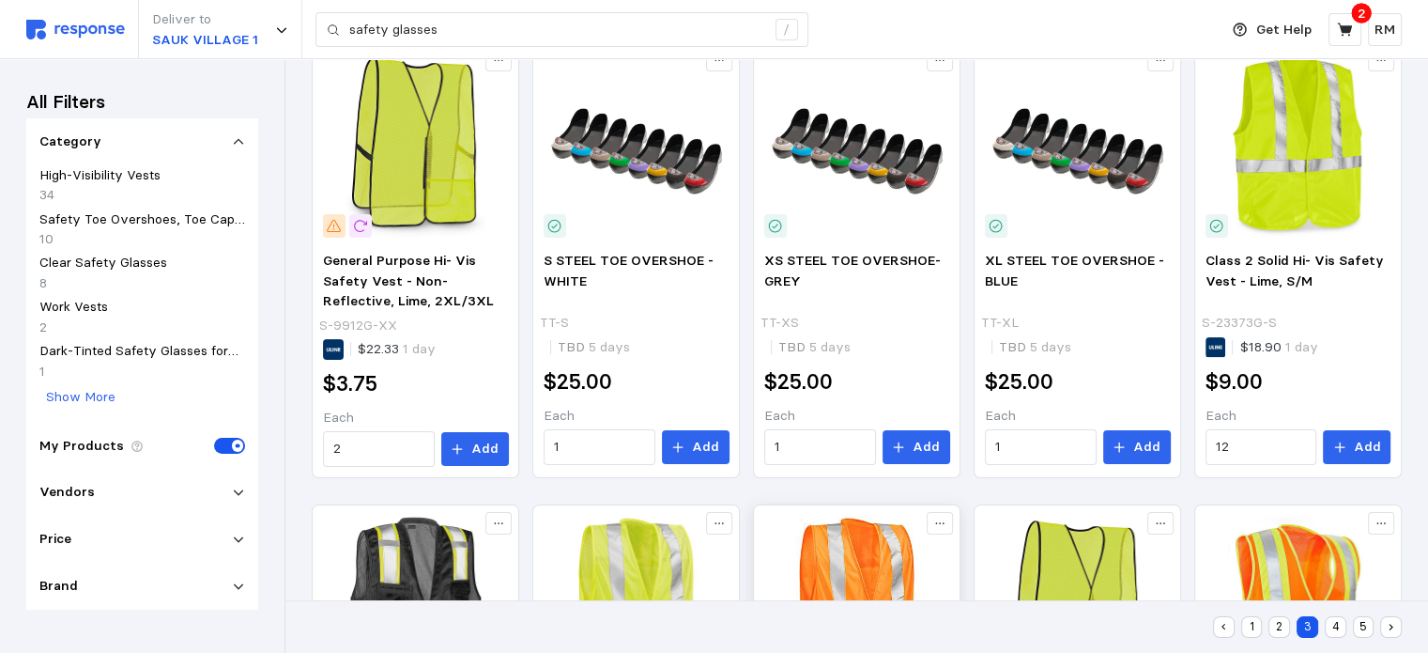
scroll to position [330, 0]
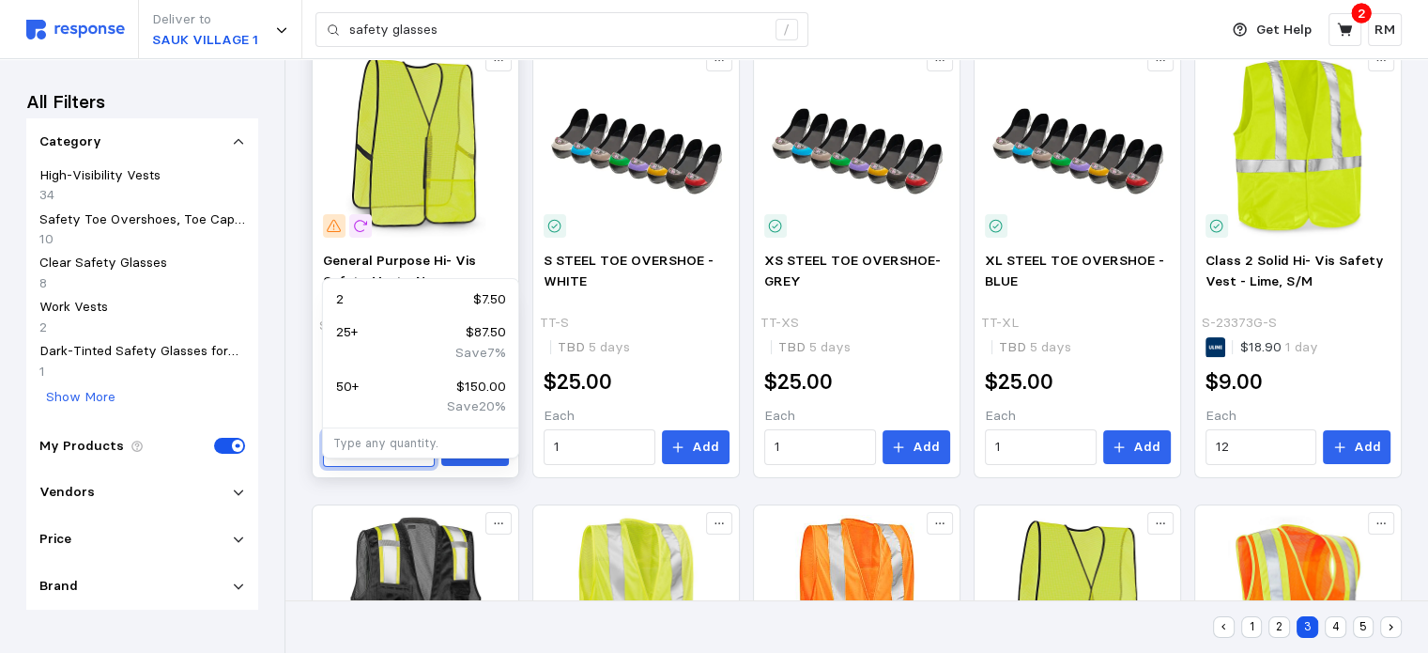
click at [351, 466] on input "2" at bounding box center [378, 449] width 90 height 34
click at [362, 302] on div "15 $56.25" at bounding box center [420, 299] width 169 height 21
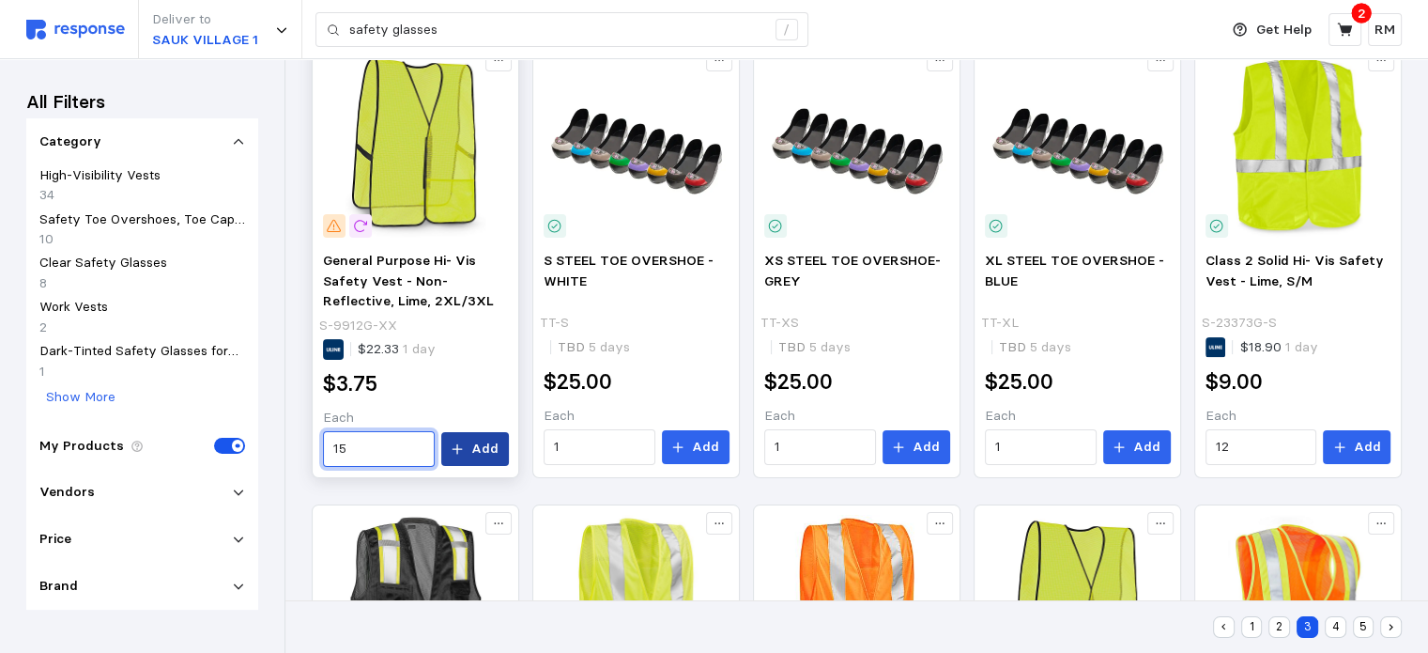
type input "15"
click at [484, 459] on p "Add" at bounding box center [484, 448] width 27 height 21
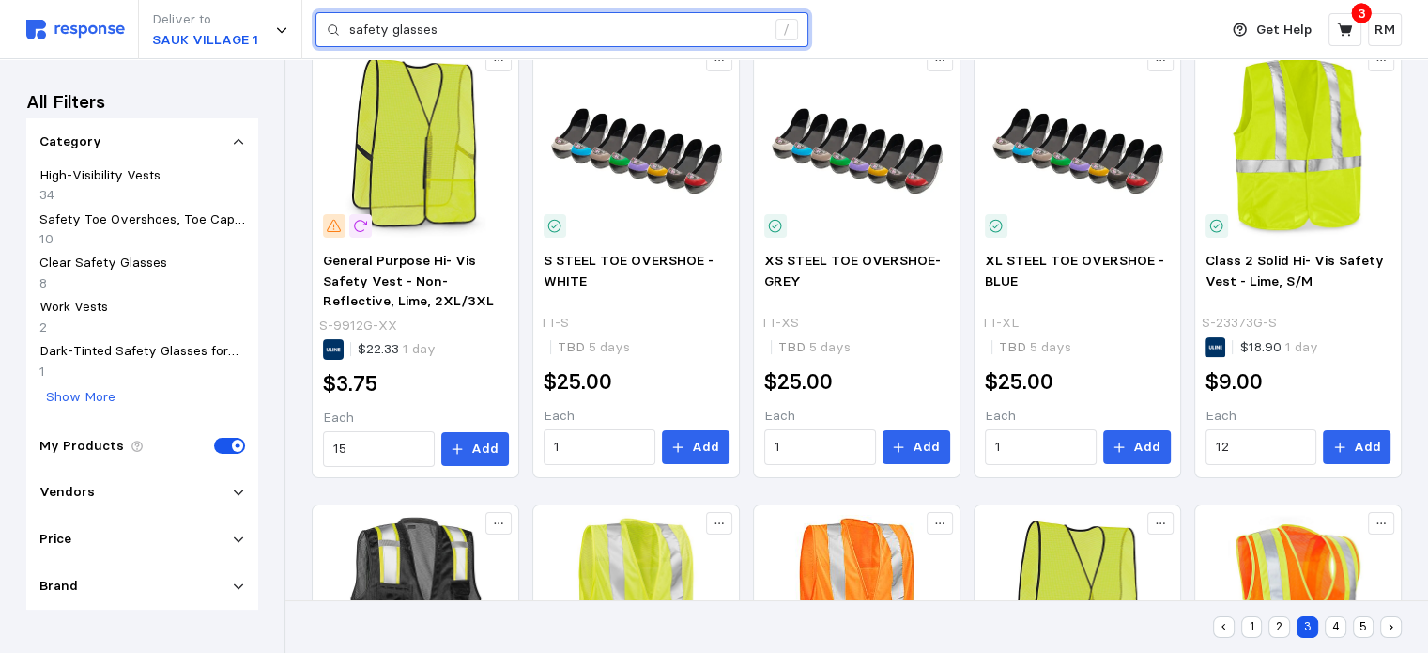
click at [455, 31] on input "safety glasses" at bounding box center [557, 30] width 416 height 34
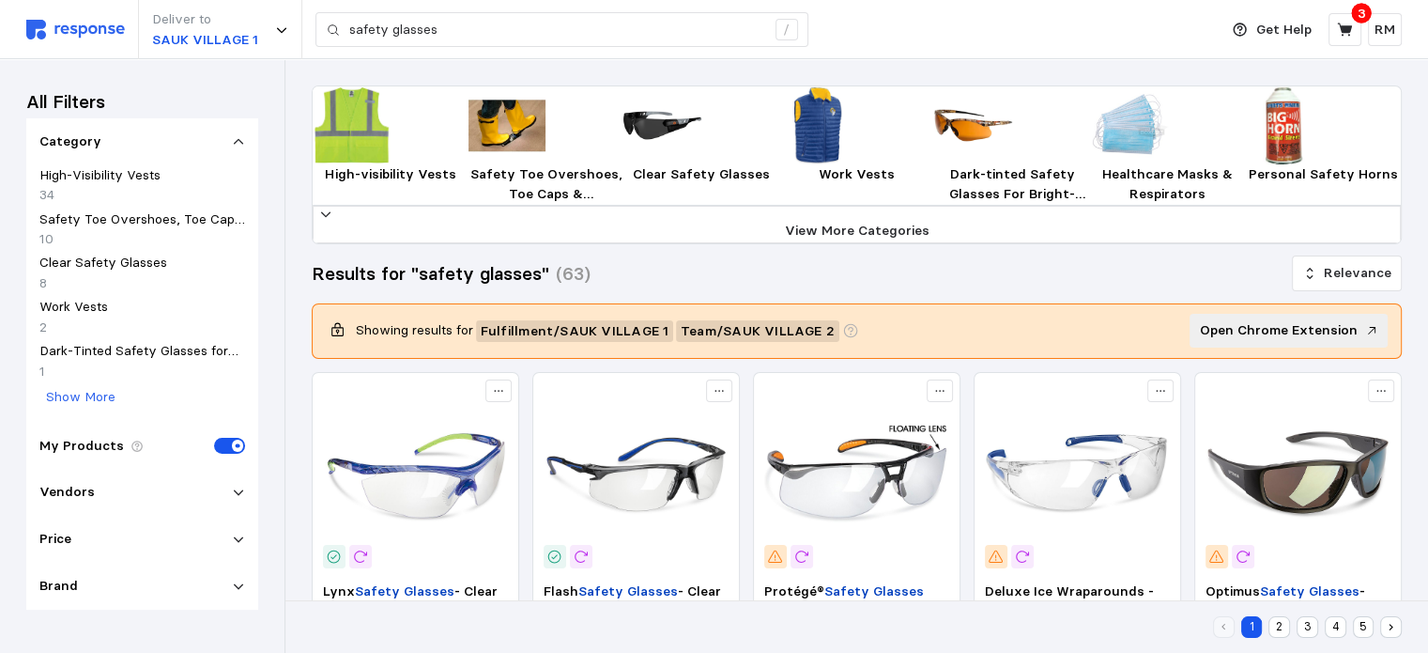
click at [155, 253] on p "Clear Safety Glasses" at bounding box center [103, 263] width 128 height 21
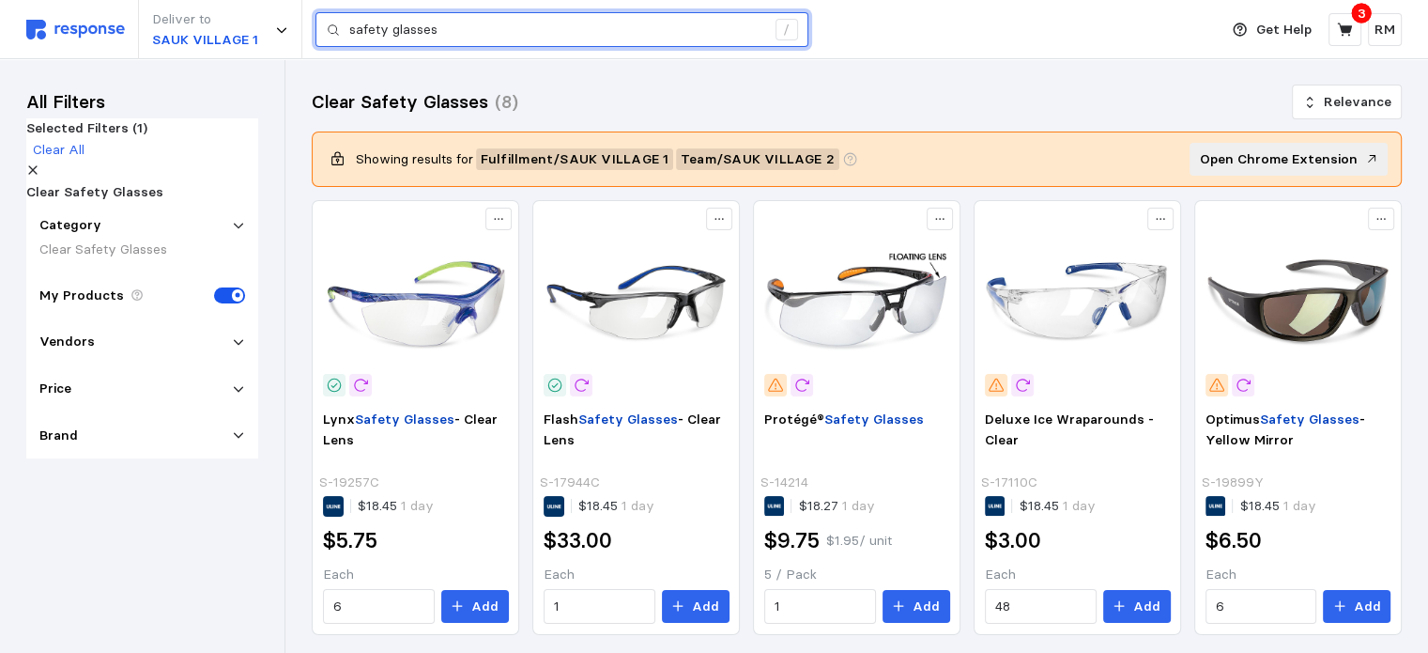
click at [471, 29] on input "safety glasses" at bounding box center [557, 30] width 416 height 34
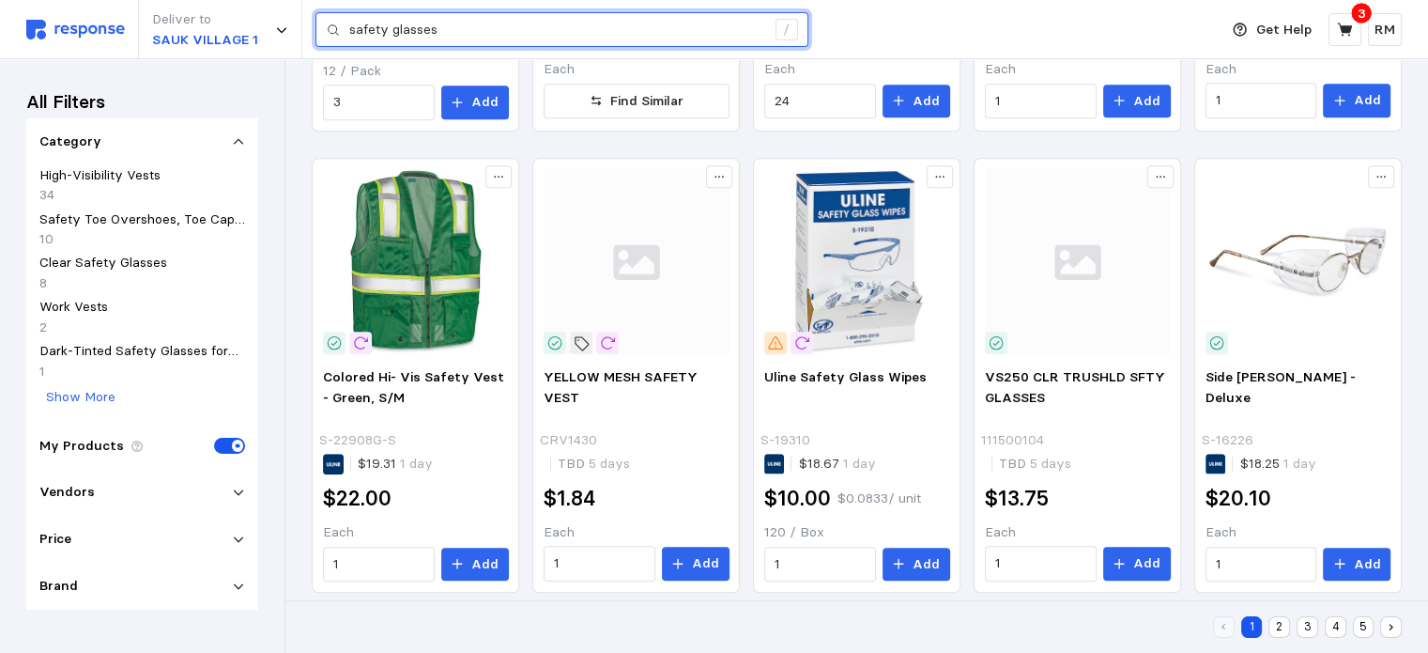
scroll to position [1189, 0]
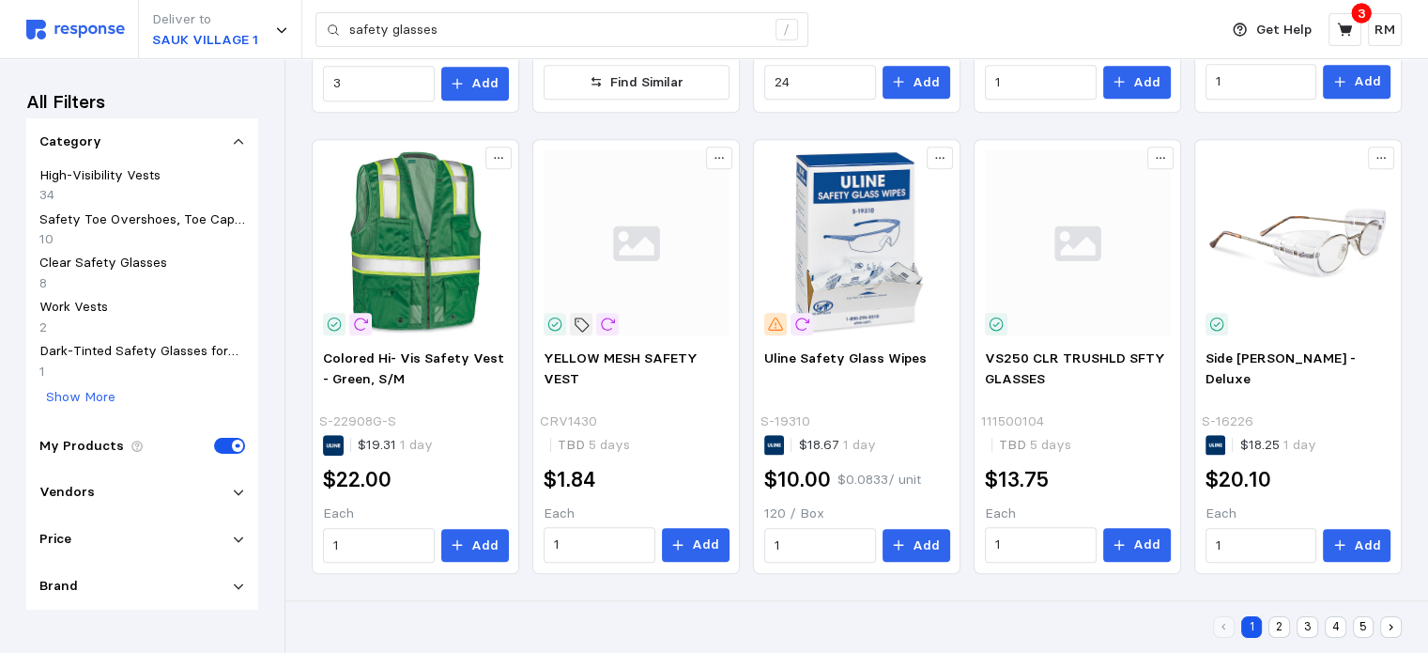
click at [1086, 8] on div "Deliver to SAUK VILLAGE 1 safety glasses /" at bounding box center [617, 29] width 1182 height 59
click at [1086, 627] on button "2" at bounding box center [1279, 627] width 22 height 22
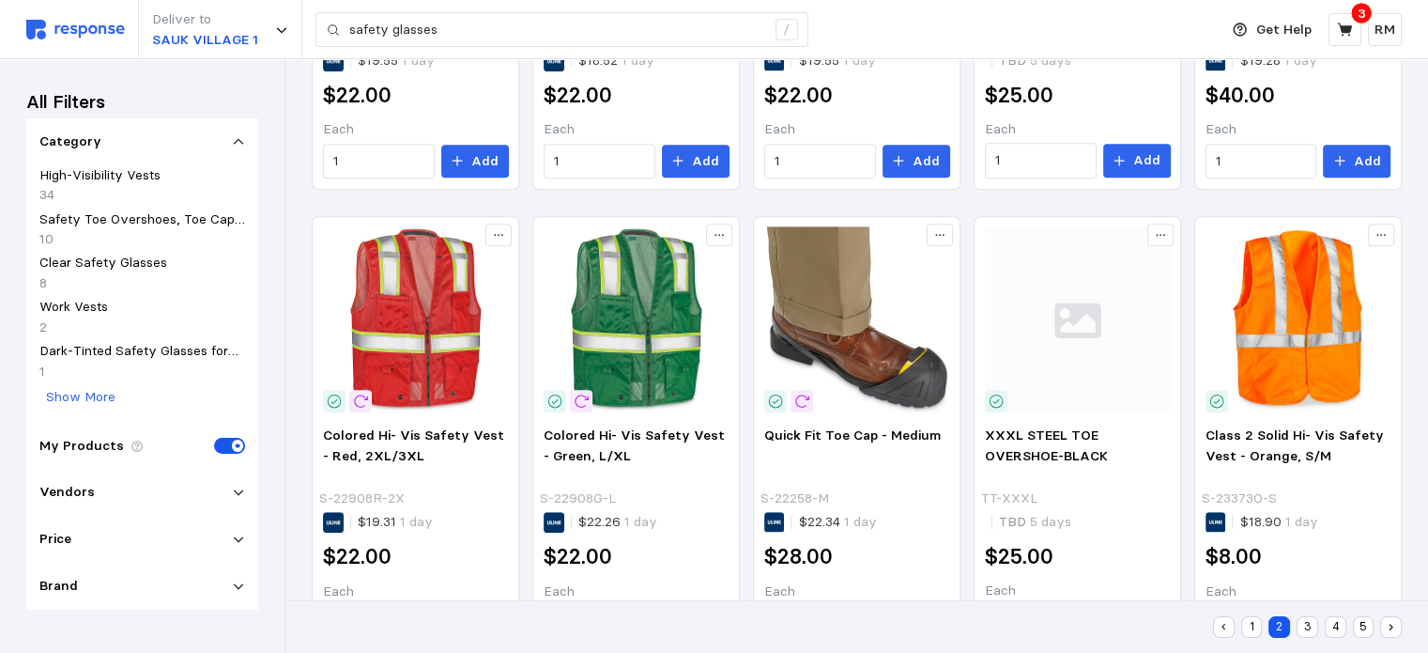
scroll to position [1187, 0]
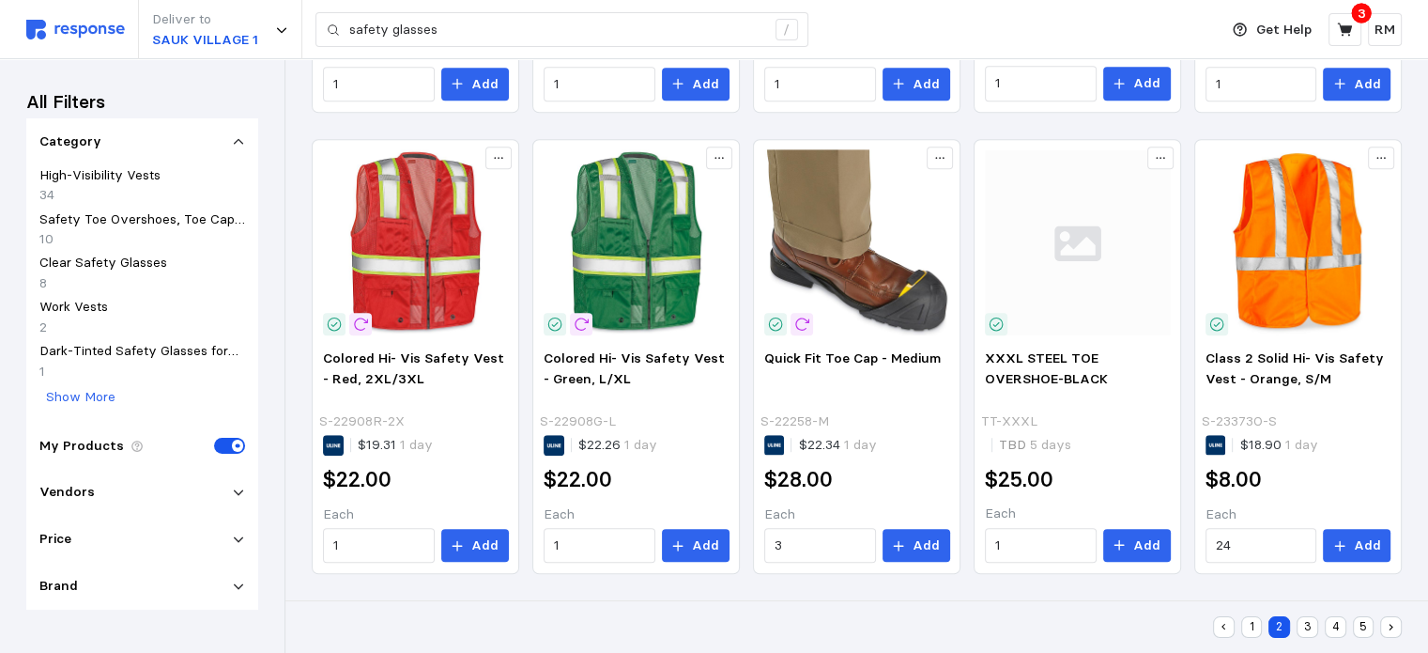
click at [1086, 626] on button "3" at bounding box center [1308, 627] width 22 height 22
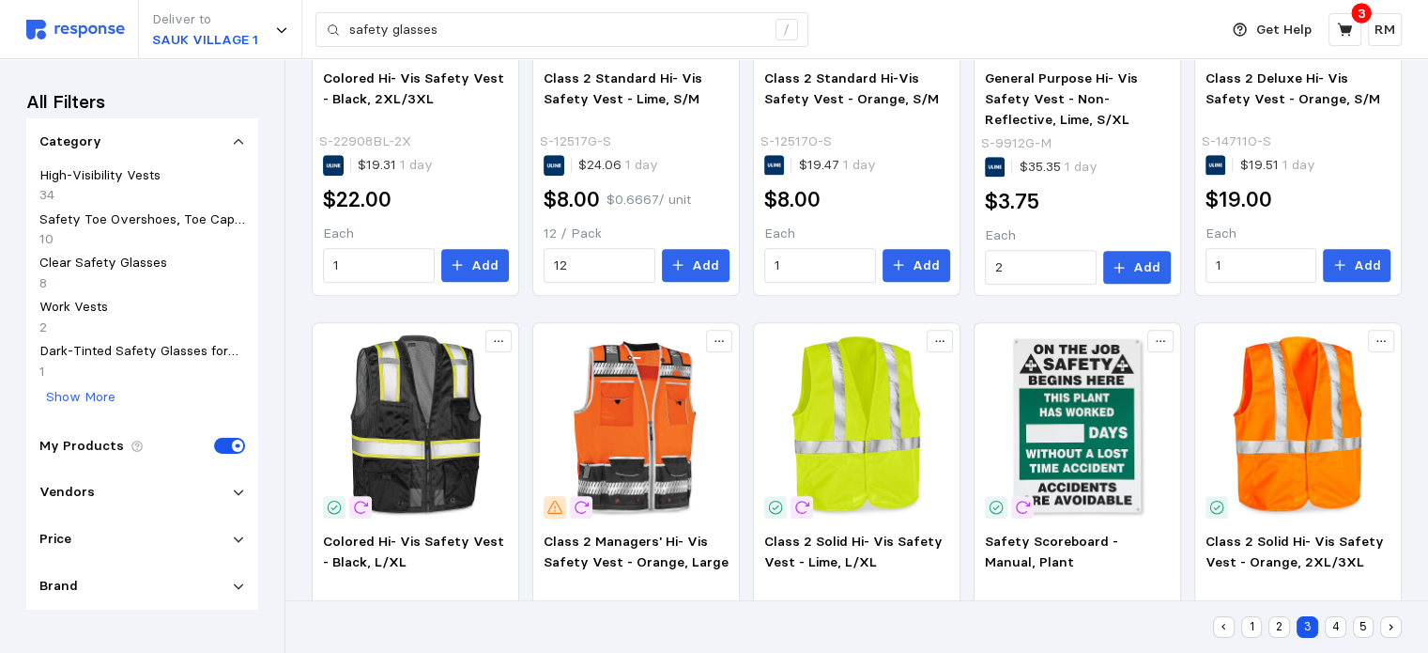
scroll to position [976, 0]
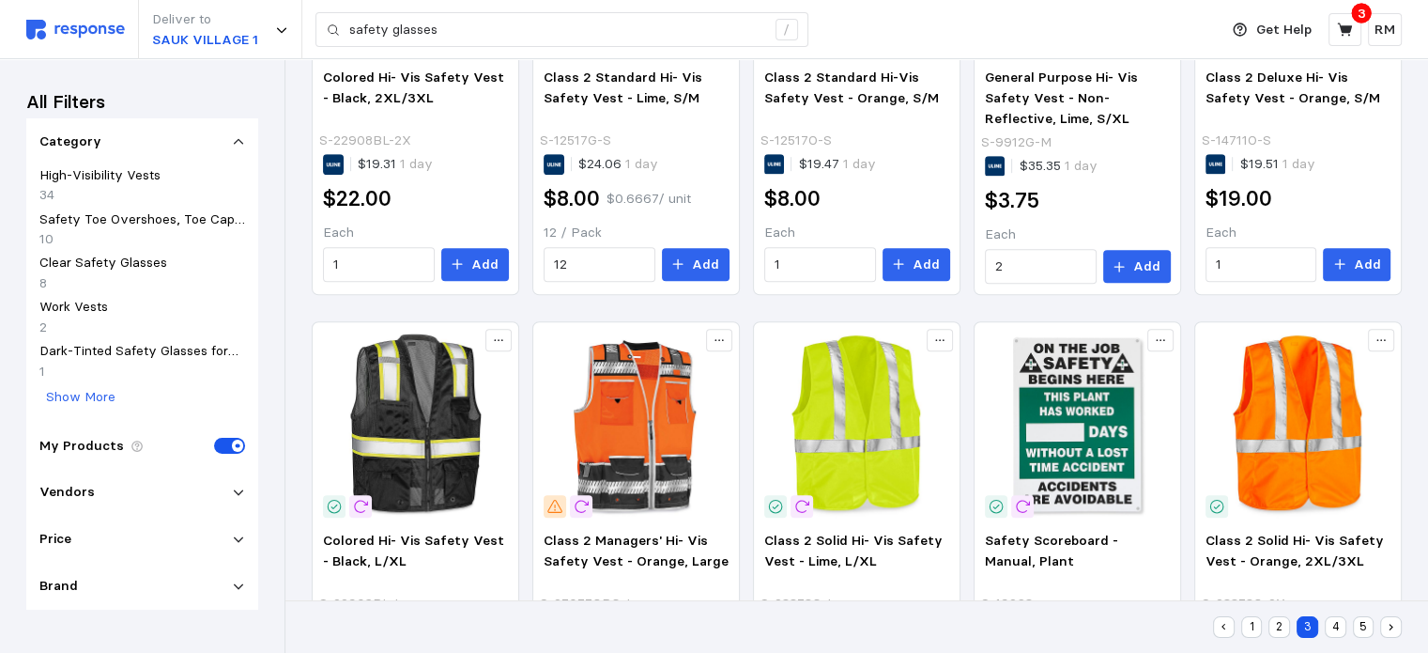
click at [1086, 622] on button "4" at bounding box center [1336, 627] width 22 height 22
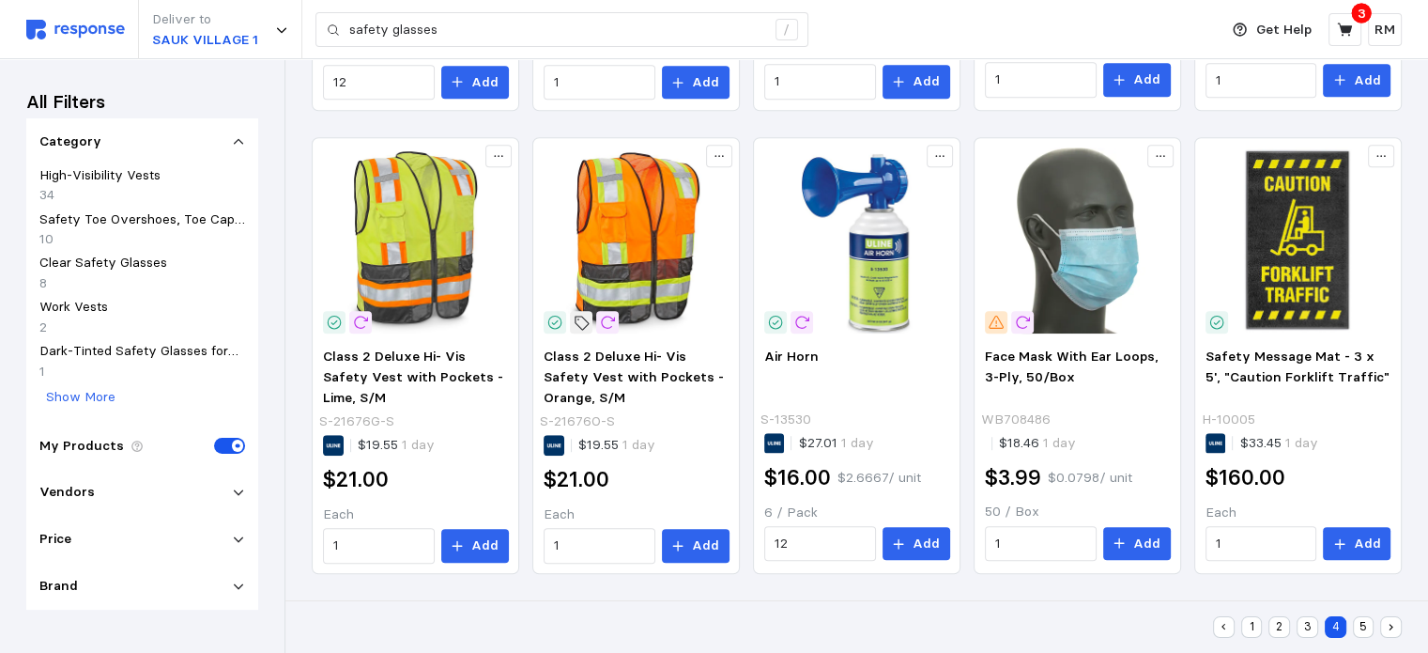
scroll to position [1191, 0]
click at [1086, 622] on button "5" at bounding box center [1364, 627] width 22 height 22
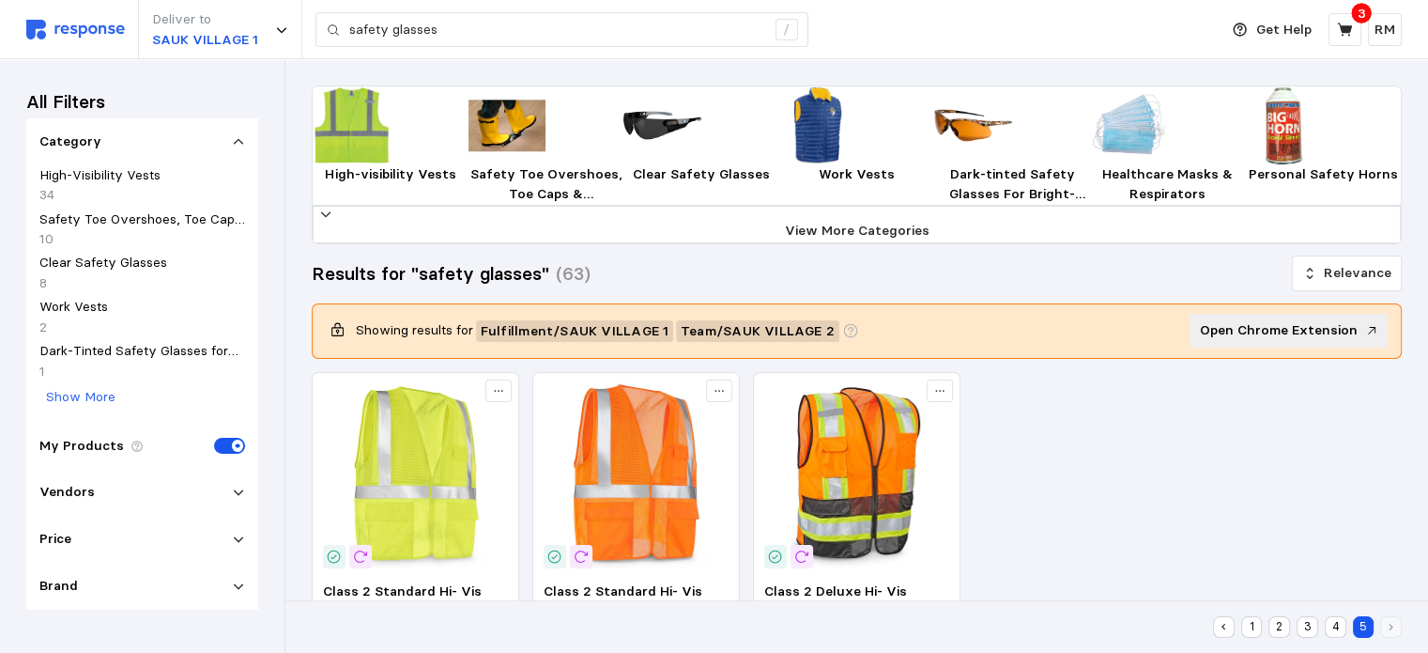
scroll to position [268, 0]
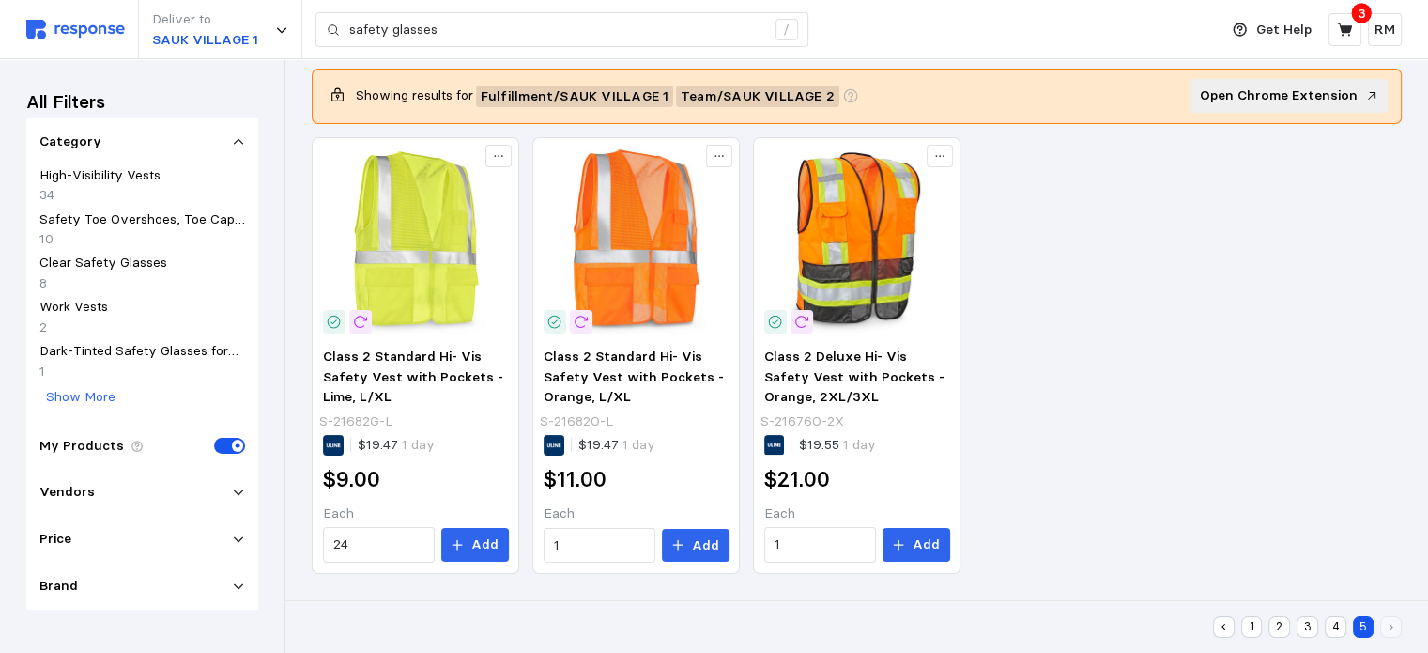
click at [1086, 624] on button "1" at bounding box center [1252, 627] width 22 height 22
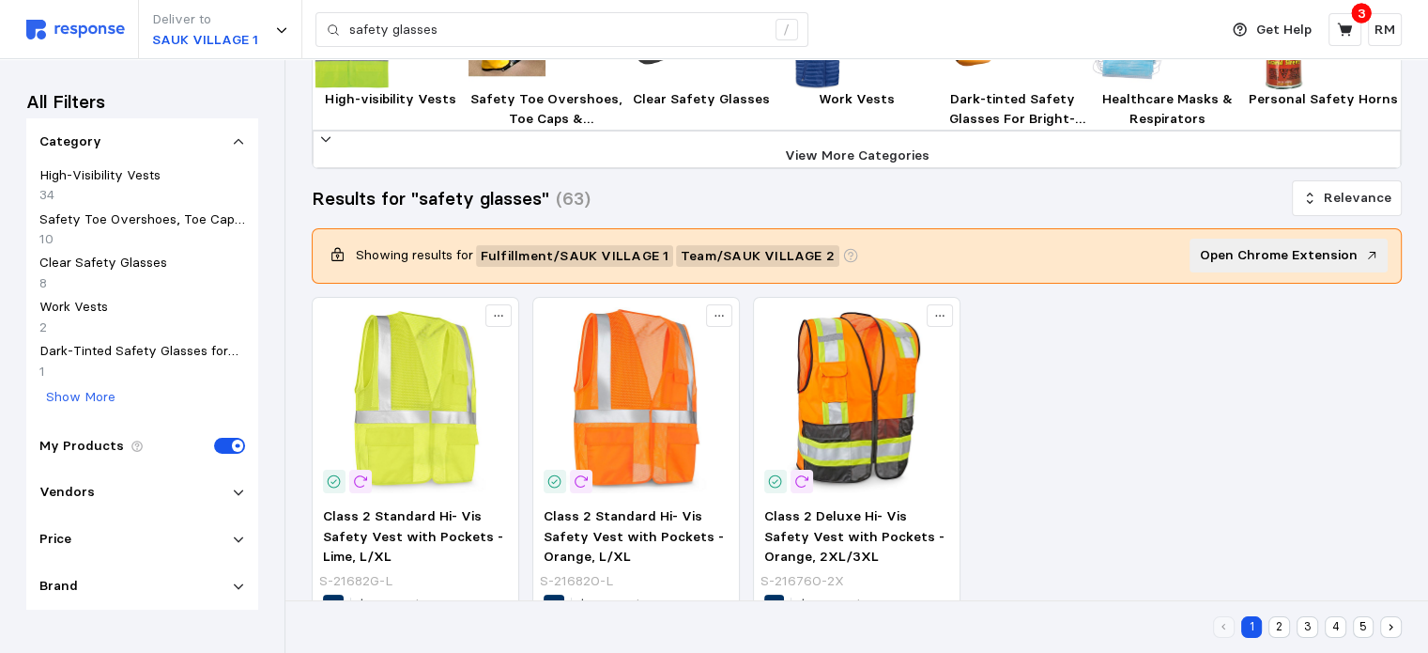
scroll to position [8, 0]
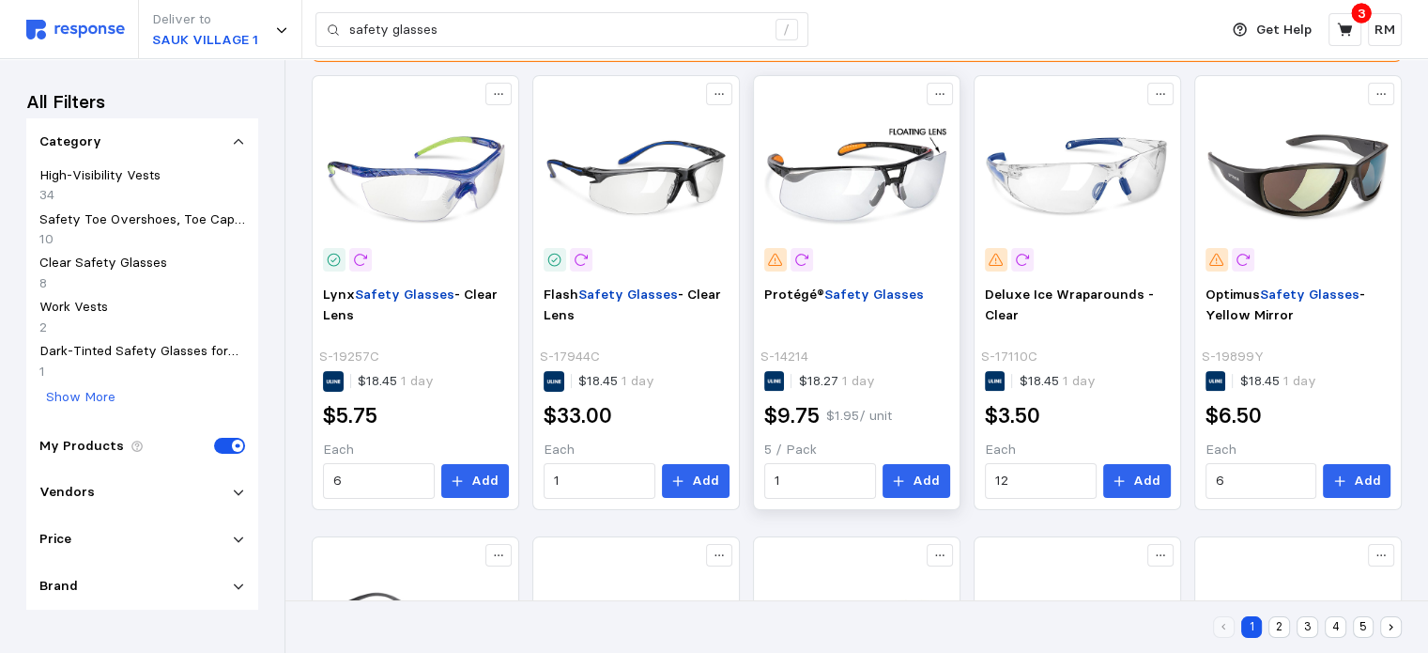
scroll to position [299, 0]
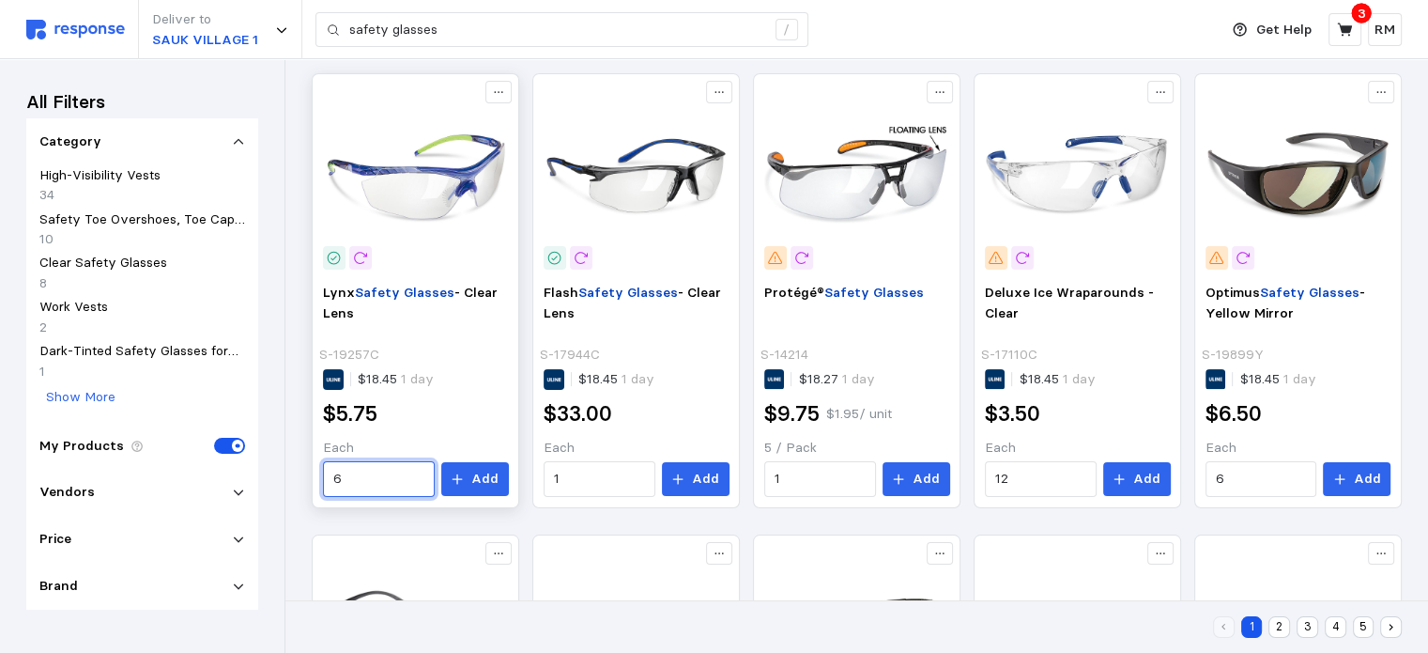
click at [356, 496] on input "6" at bounding box center [378, 479] width 90 height 34
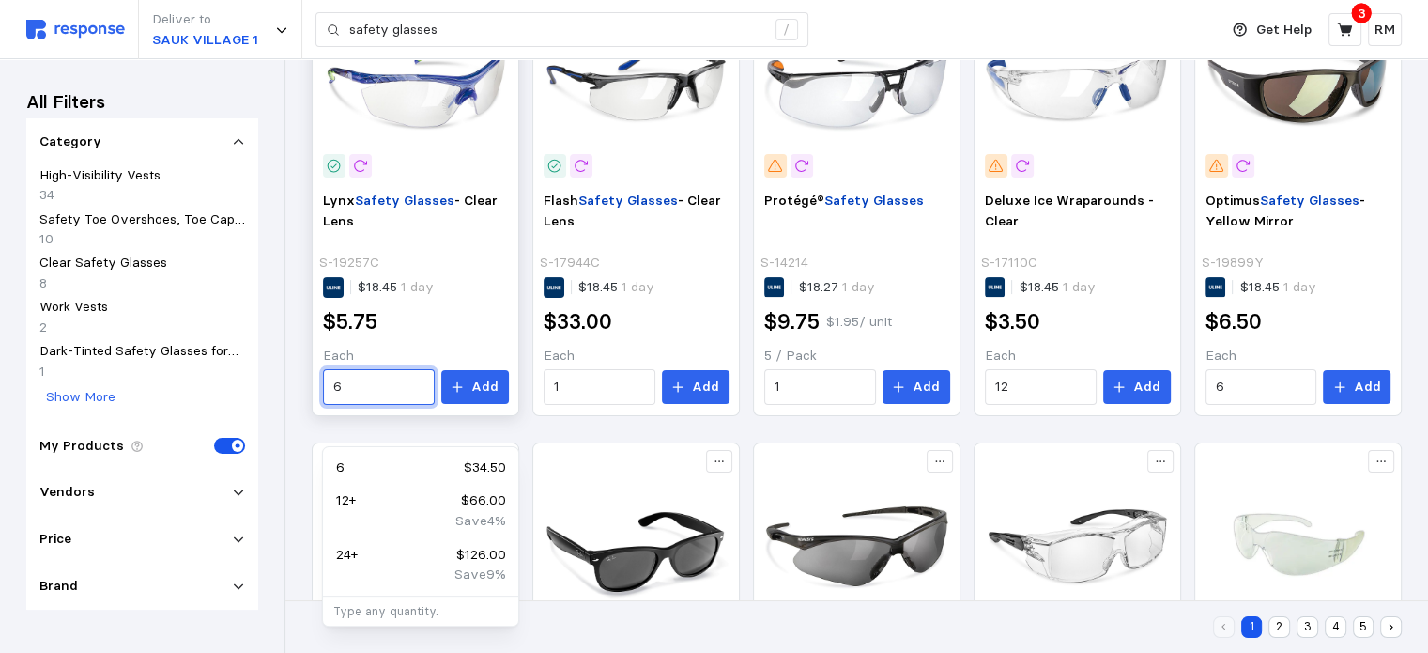
scroll to position [394, 0]
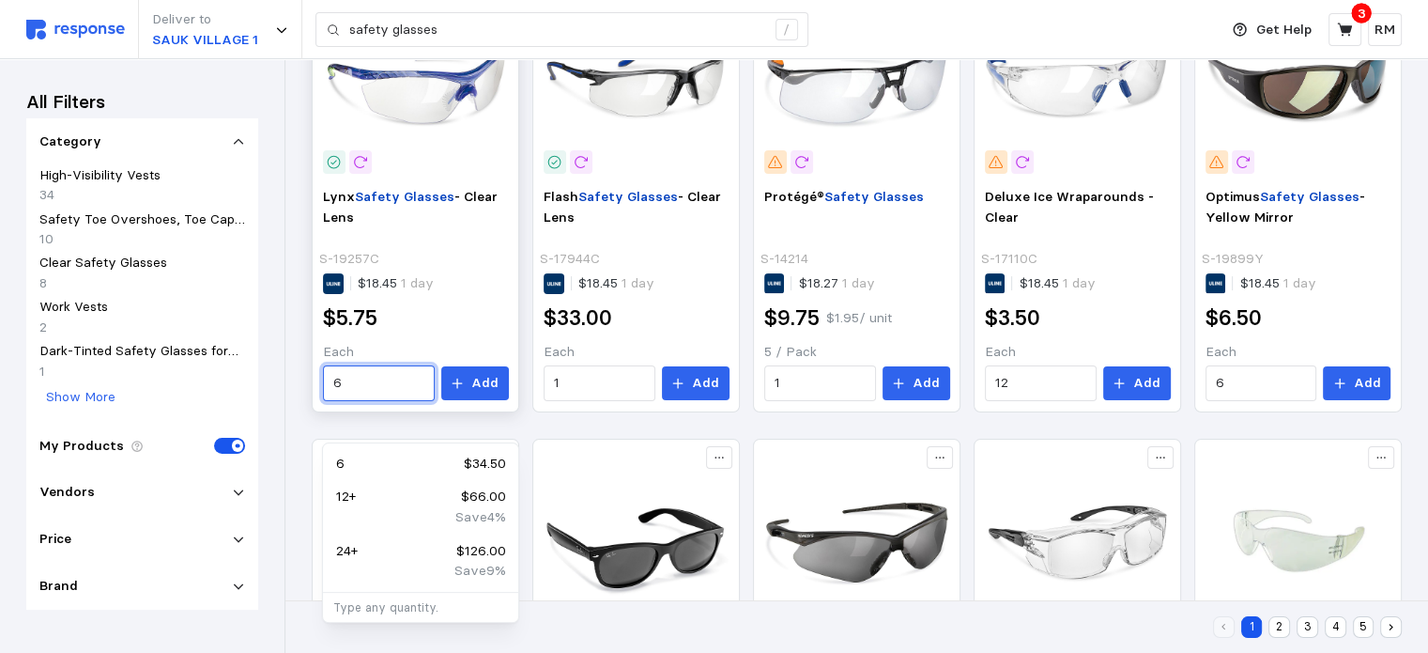
drag, startPoint x: 353, startPoint y: 416, endPoint x: 328, endPoint y: 412, distance: 25.6
click at [328, 401] on div "6" at bounding box center [379, 383] width 112 height 36
click at [423, 469] on div "100 $525.00" at bounding box center [420, 463] width 169 height 21
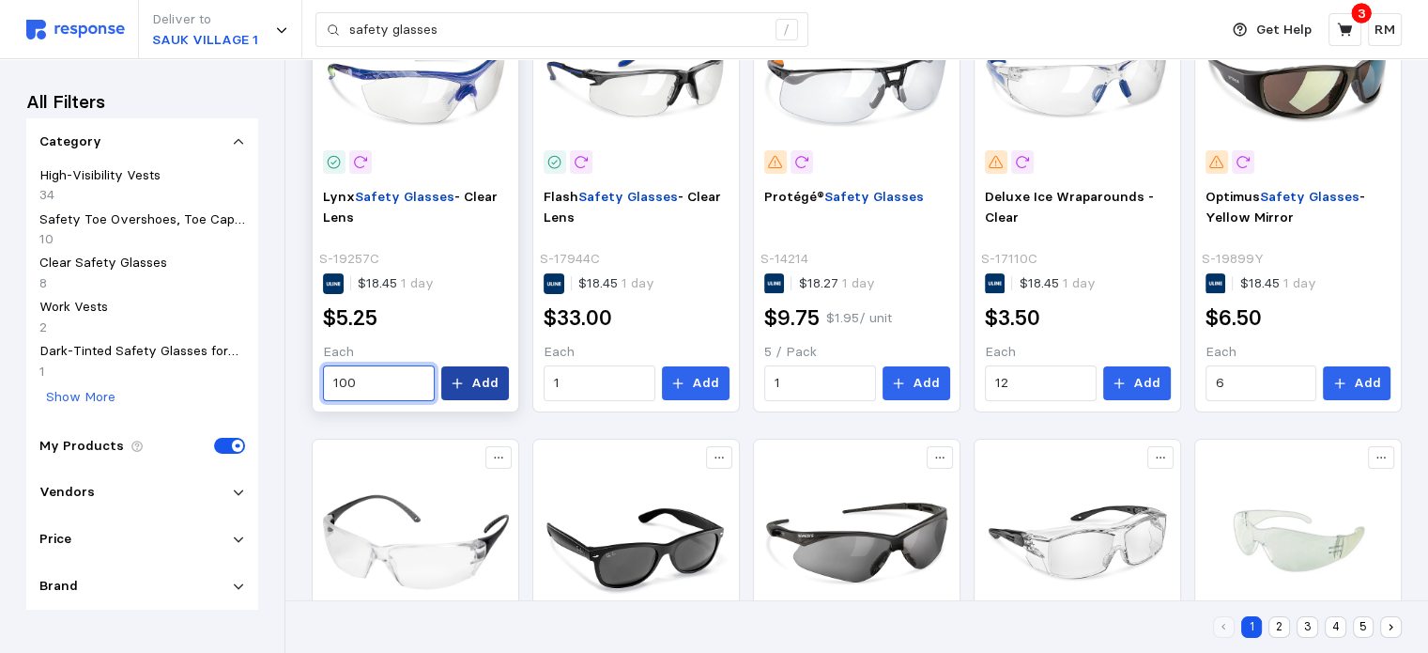
type input "100"
click at [473, 400] on button "Add" at bounding box center [475, 383] width 68 height 34
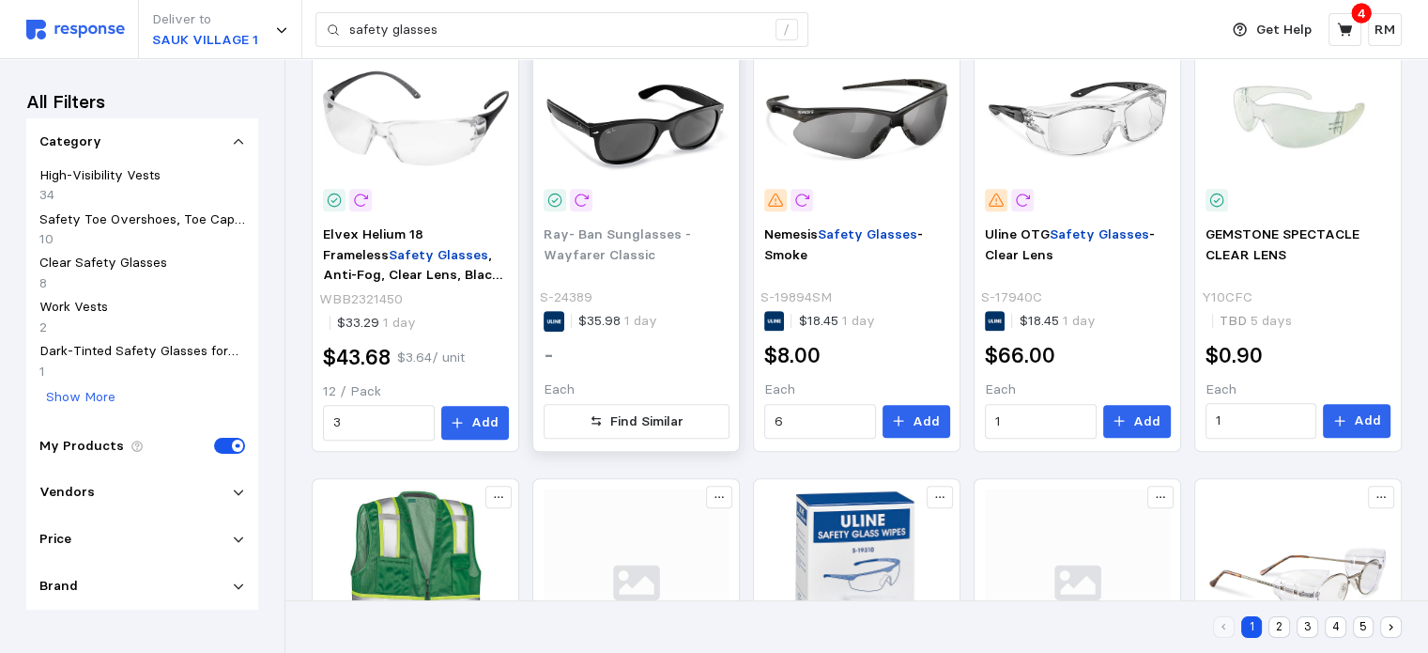
scroll to position [819, 0]
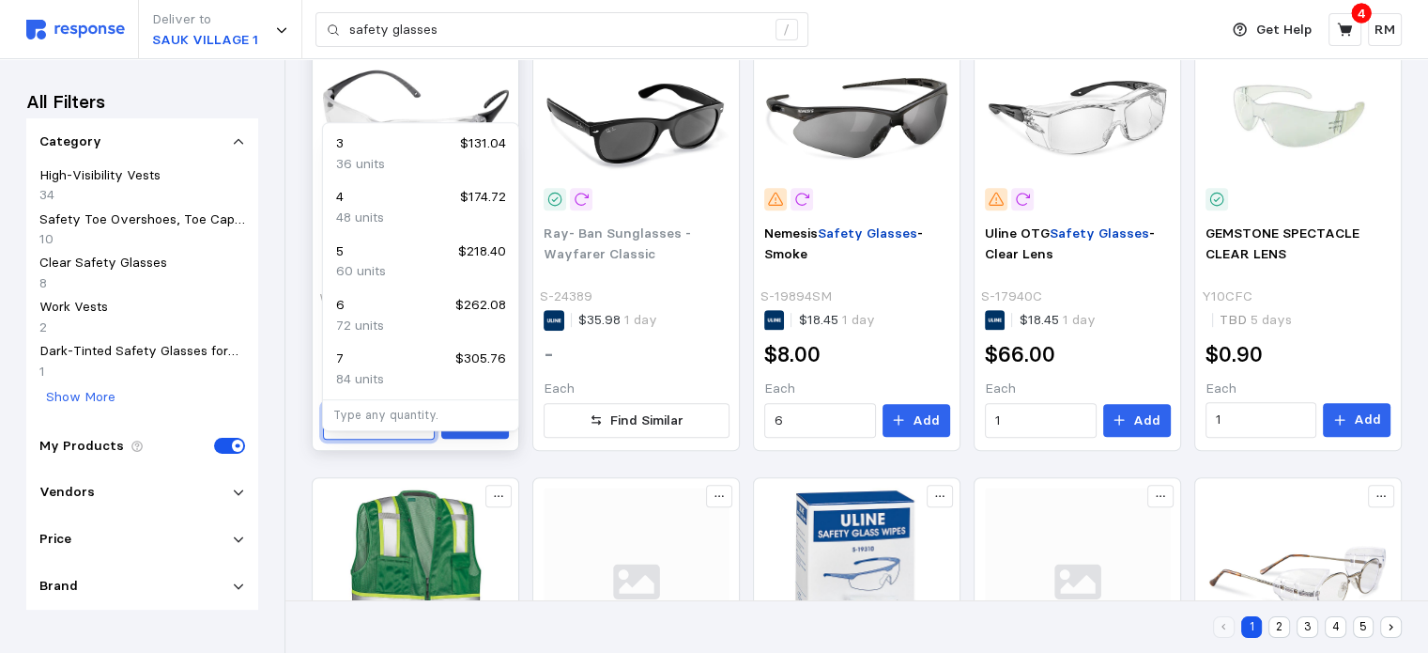
click at [396, 438] on input "3" at bounding box center [378, 422] width 90 height 34
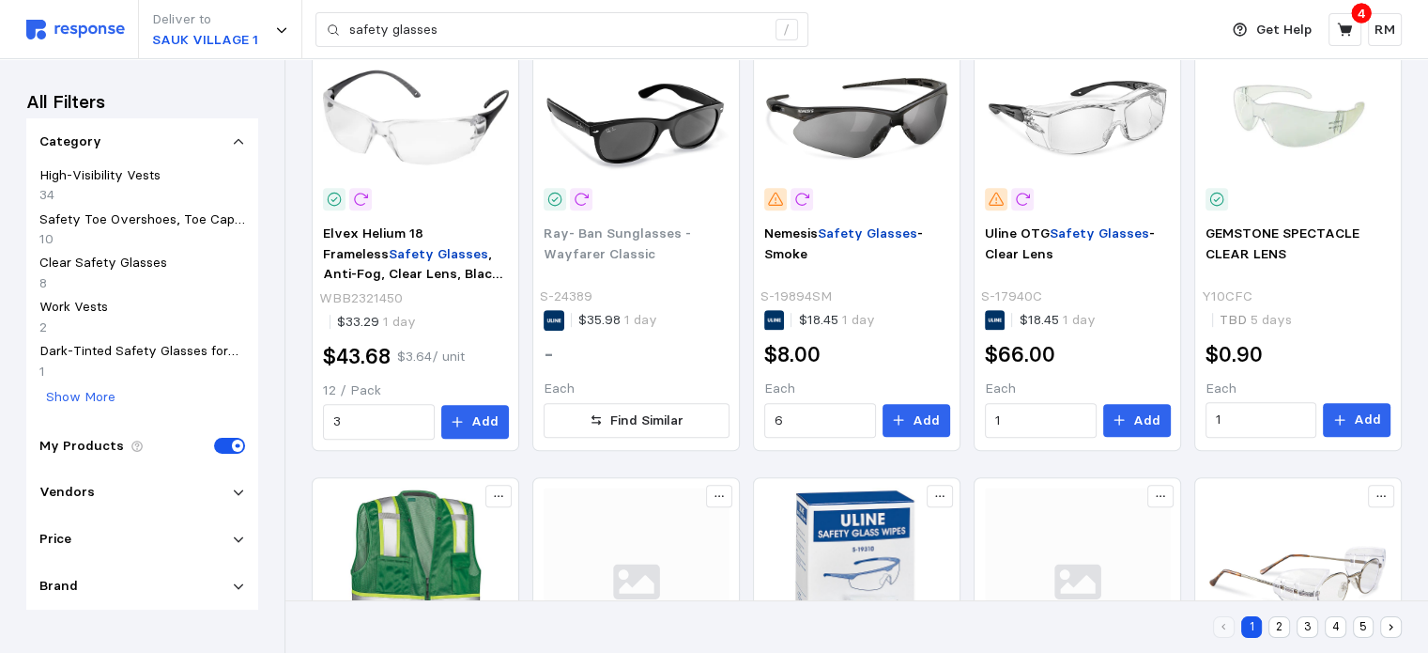
click at [282, 476] on div "All Filters Category High-Visibility Vests 34 Safety Toe Overshoes, Toe Caps & …" at bounding box center [142, 355] width 284 height 593
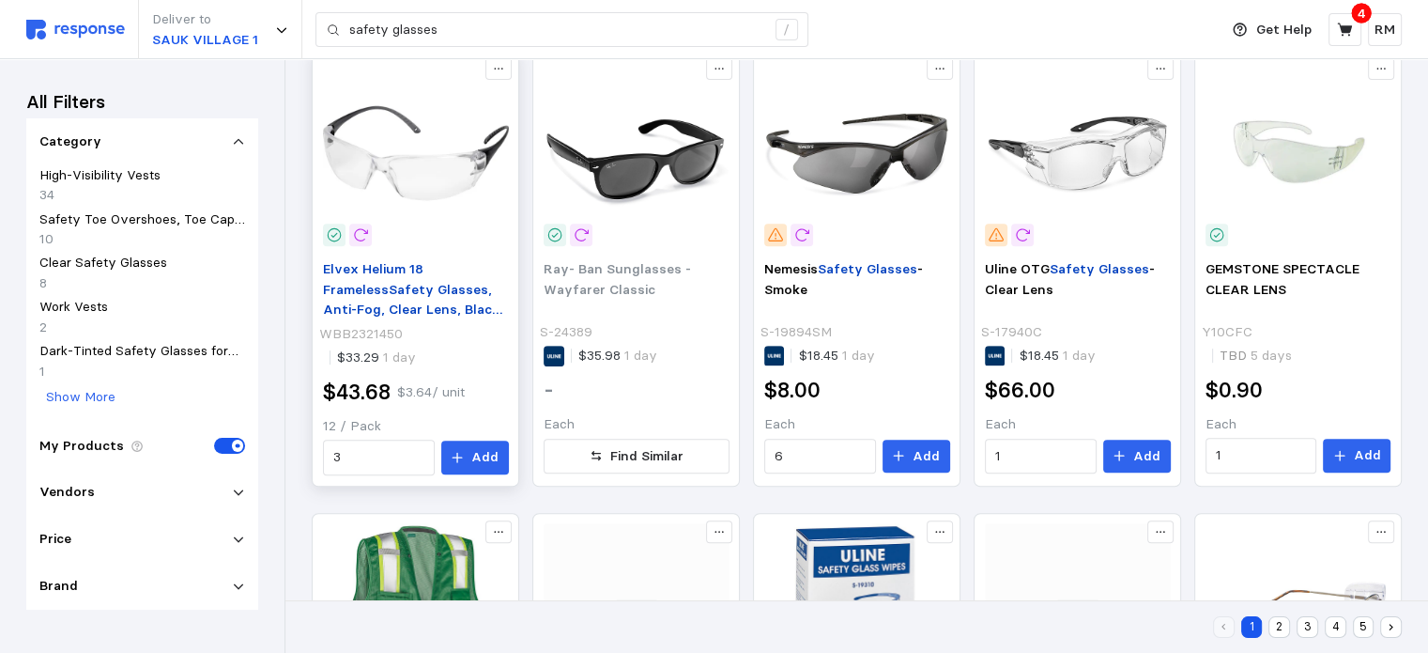
scroll to position [792, 0]
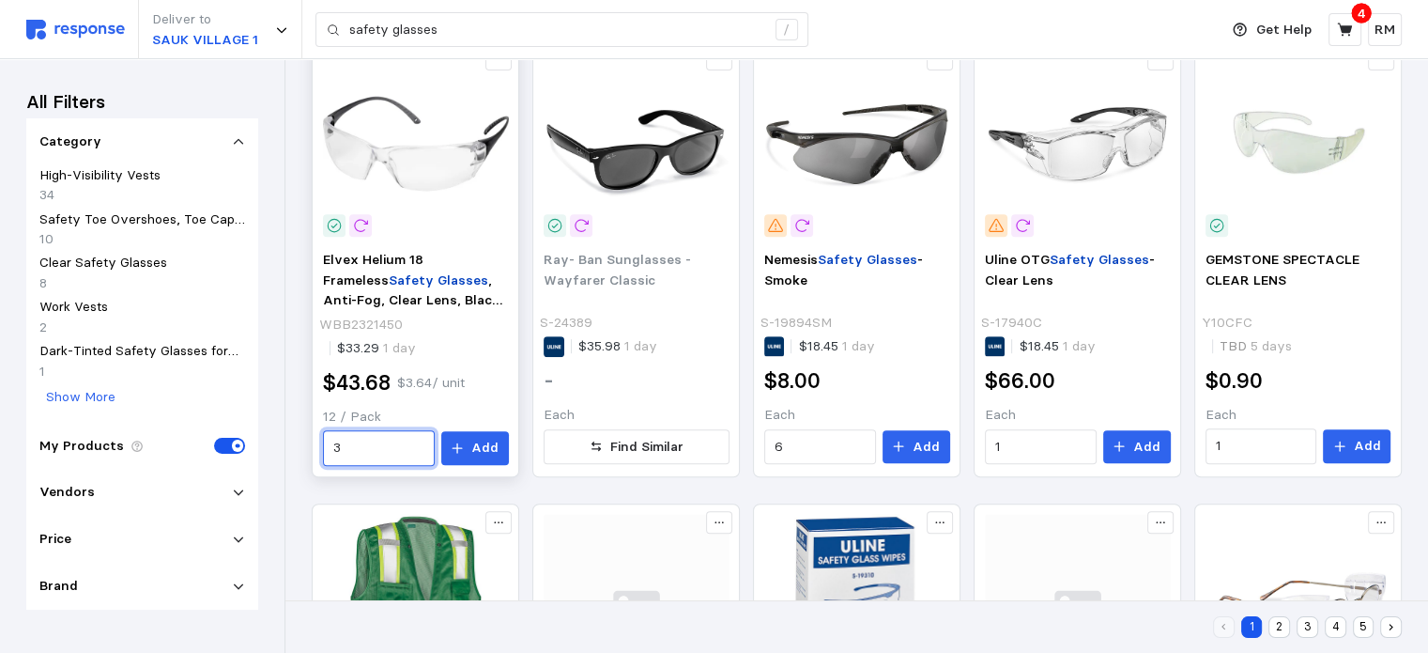
click at [370, 465] on input "3" at bounding box center [378, 448] width 90 height 34
click at [382, 540] on p "108 units" at bounding box center [363, 548] width 54 height 21
type input "9"
click at [488, 458] on p "Add" at bounding box center [484, 448] width 27 height 21
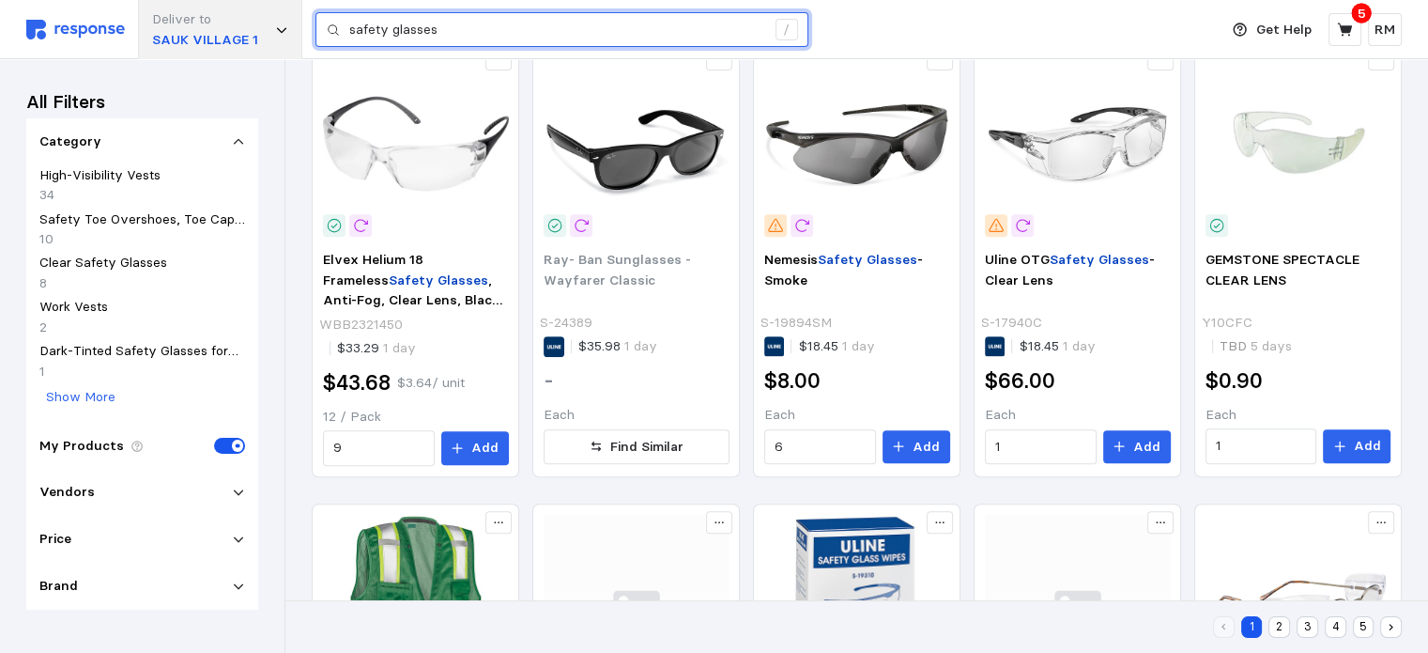
drag, startPoint x: 481, startPoint y: 37, endPoint x: 267, endPoint y: 29, distance: 214.2
click at [267, 29] on div "Deliver to SAUK VILLAGE 1 safety glasses /" at bounding box center [617, 29] width 1182 height 59
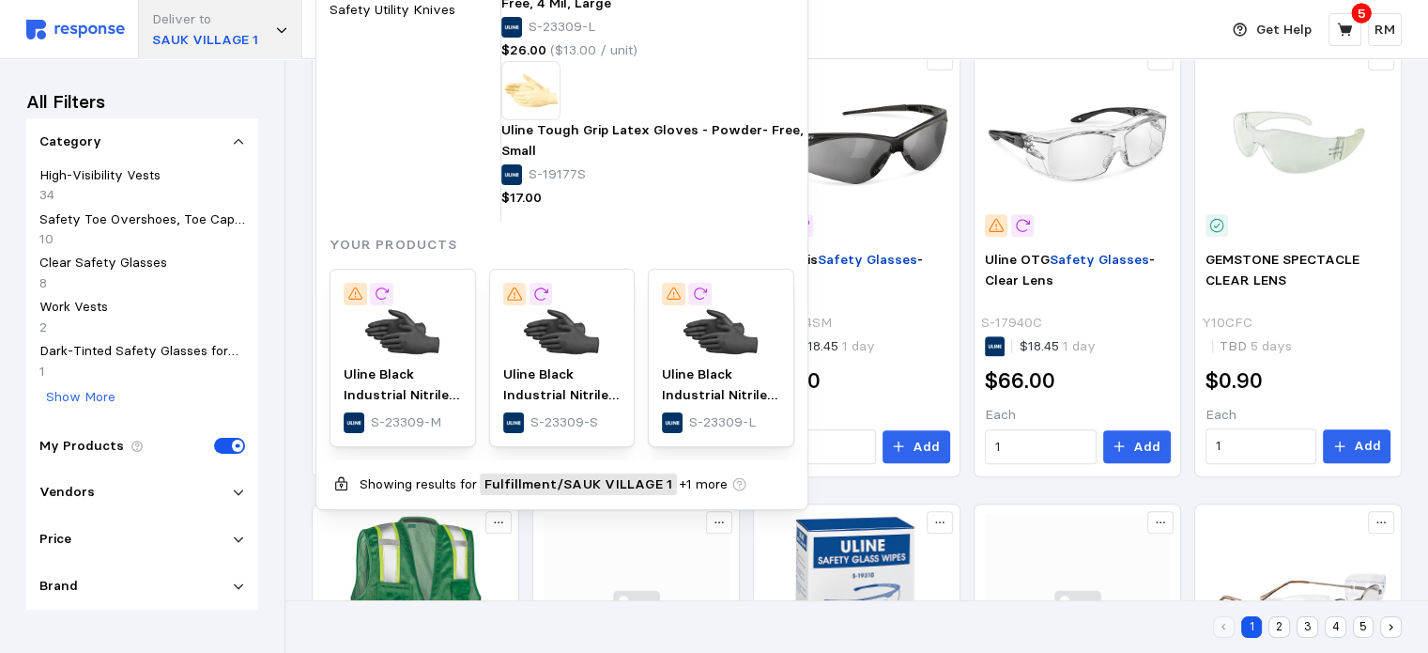
type input "hand wrap"
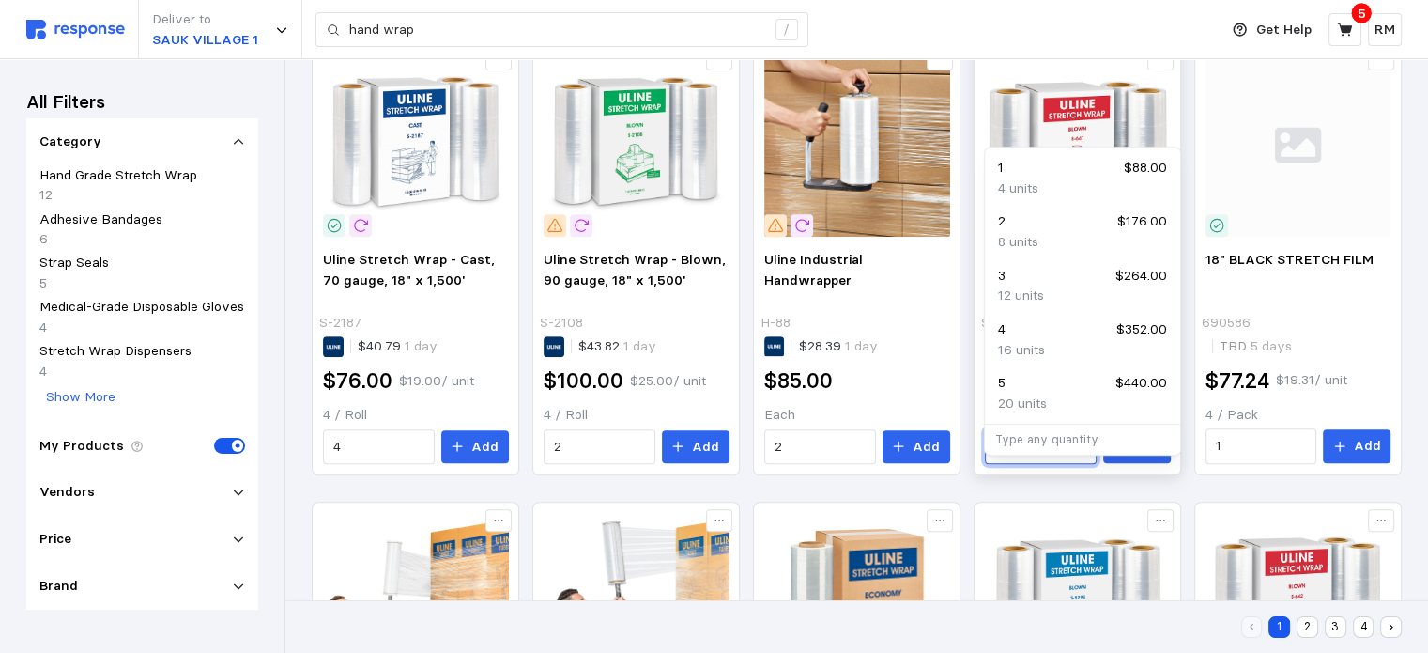
click at [1013, 464] on input "1" at bounding box center [1040, 447] width 90 height 34
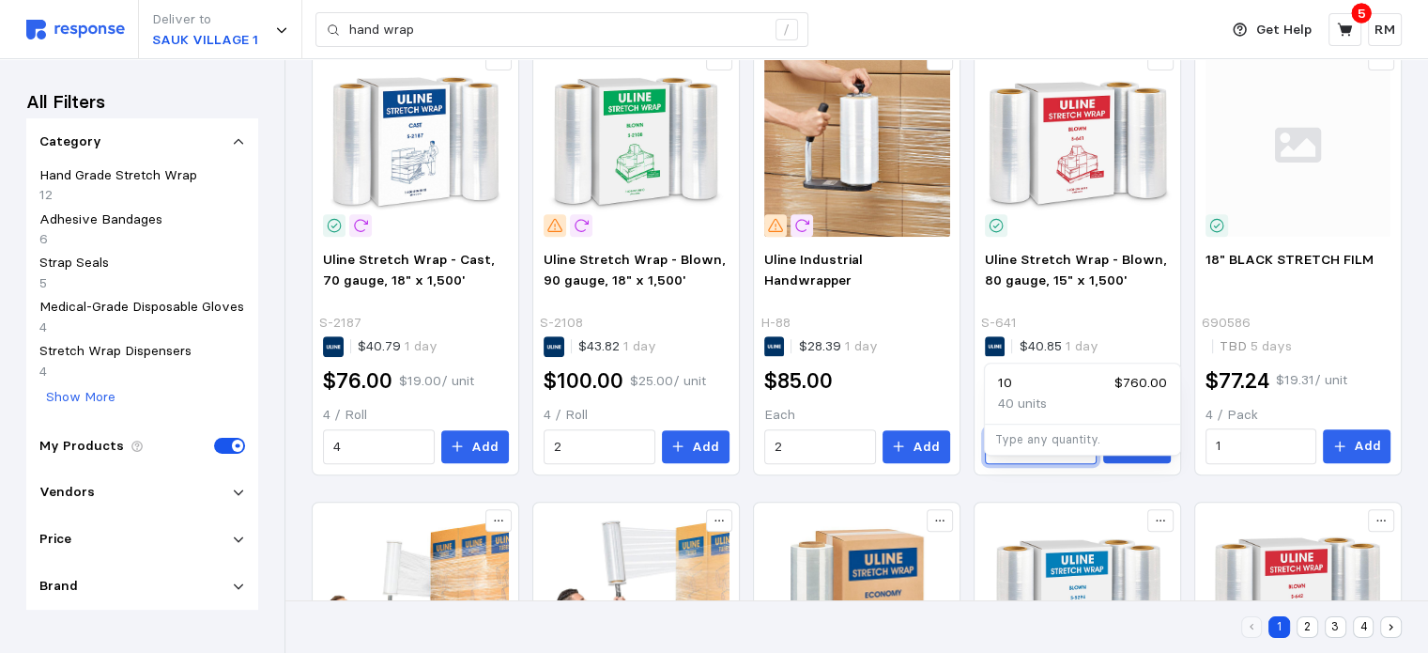
click at [1040, 401] on p "40 units" at bounding box center [1022, 403] width 49 height 21
type input "10"
click at [1086, 464] on button "Add" at bounding box center [1137, 447] width 68 height 34
